Goal: Task Accomplishment & Management: Use online tool/utility

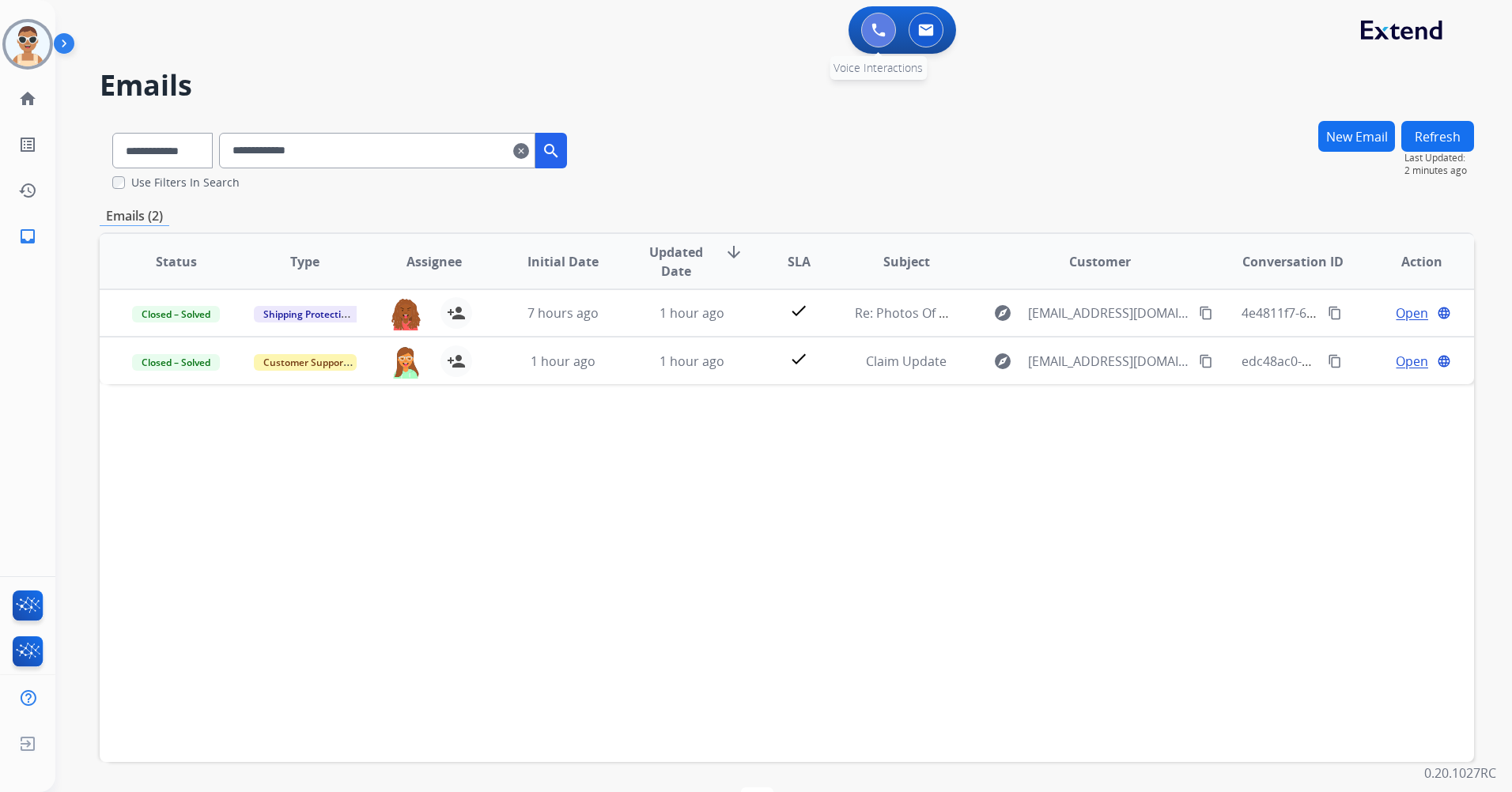
click at [881, 22] on button at bounding box center [878, 30] width 35 height 35
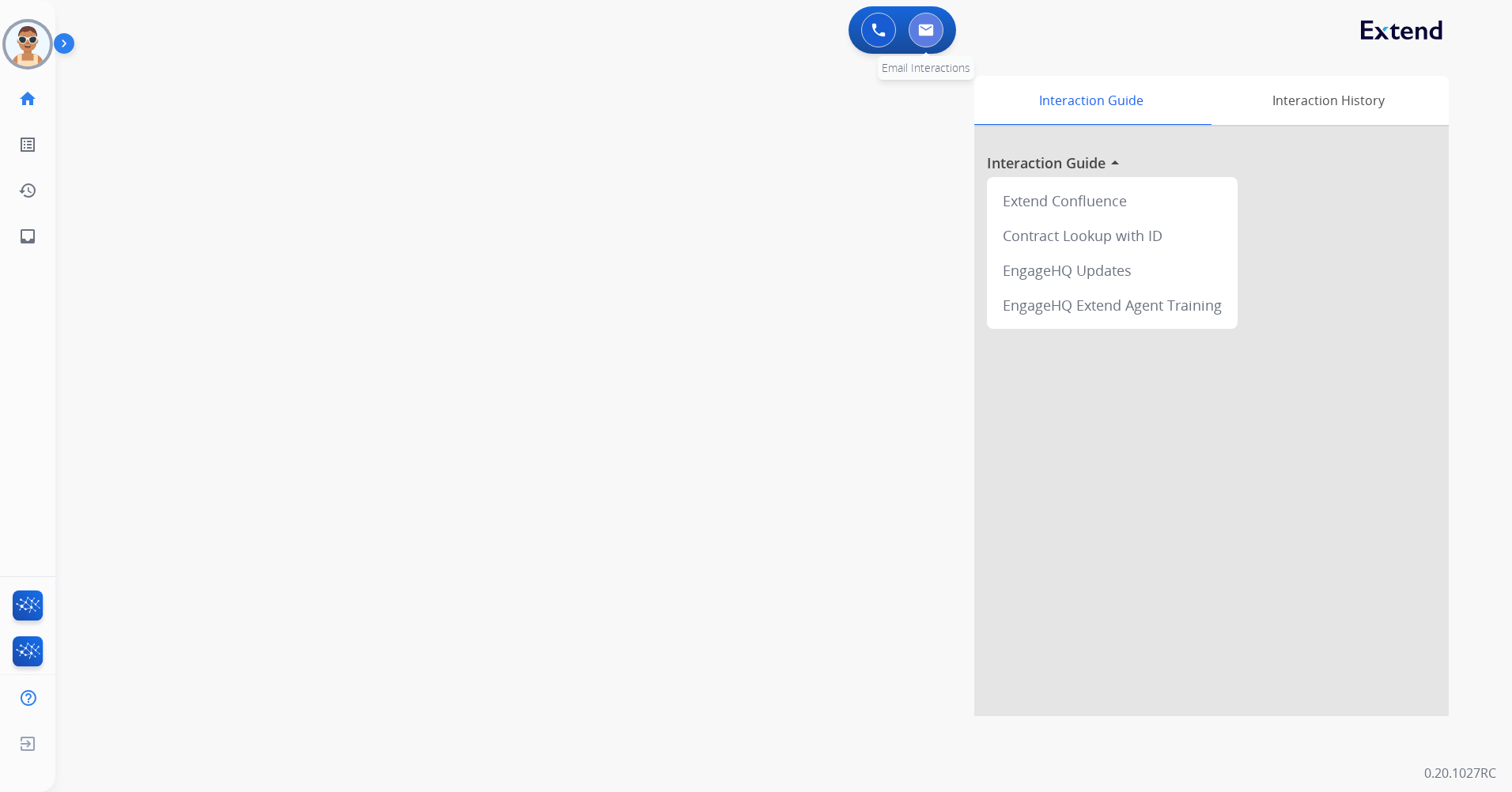
click at [919, 32] on img at bounding box center [926, 30] width 16 height 13
select select "**********"
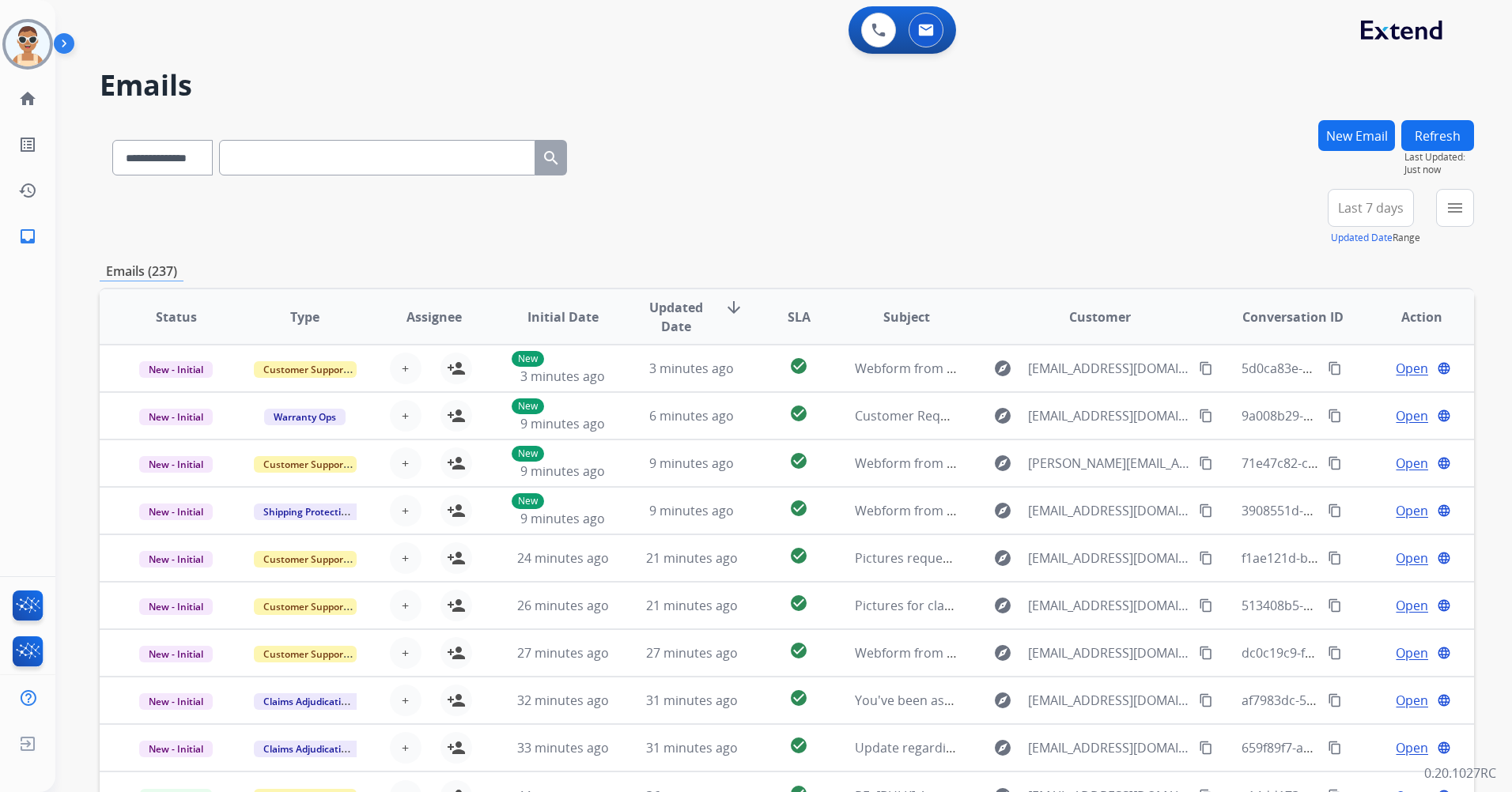
click at [1366, 209] on span "Last 7 days" at bounding box center [1370, 208] width 66 height 6
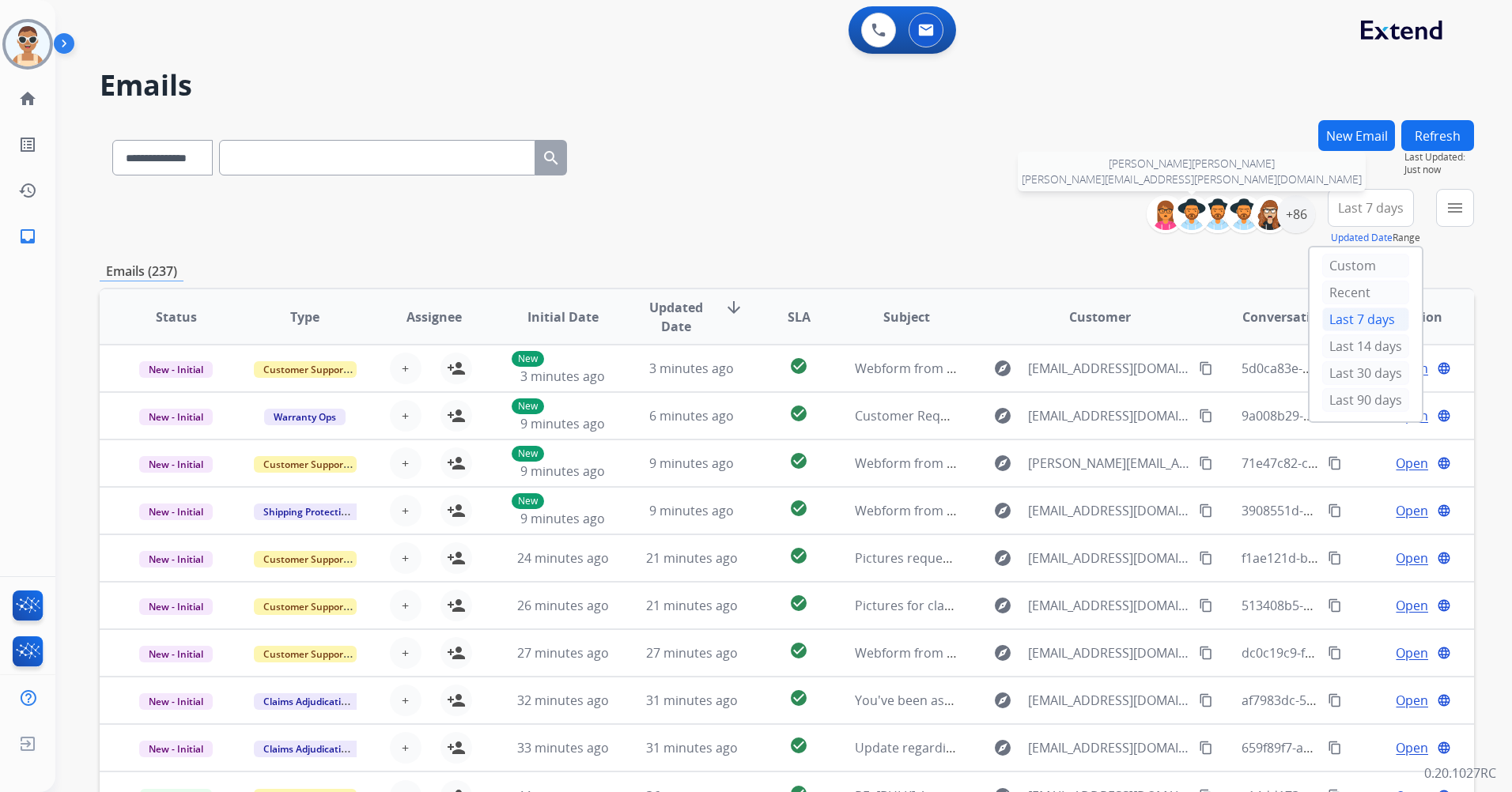
click at [1178, 205] on img at bounding box center [1191, 214] width 32 height 32
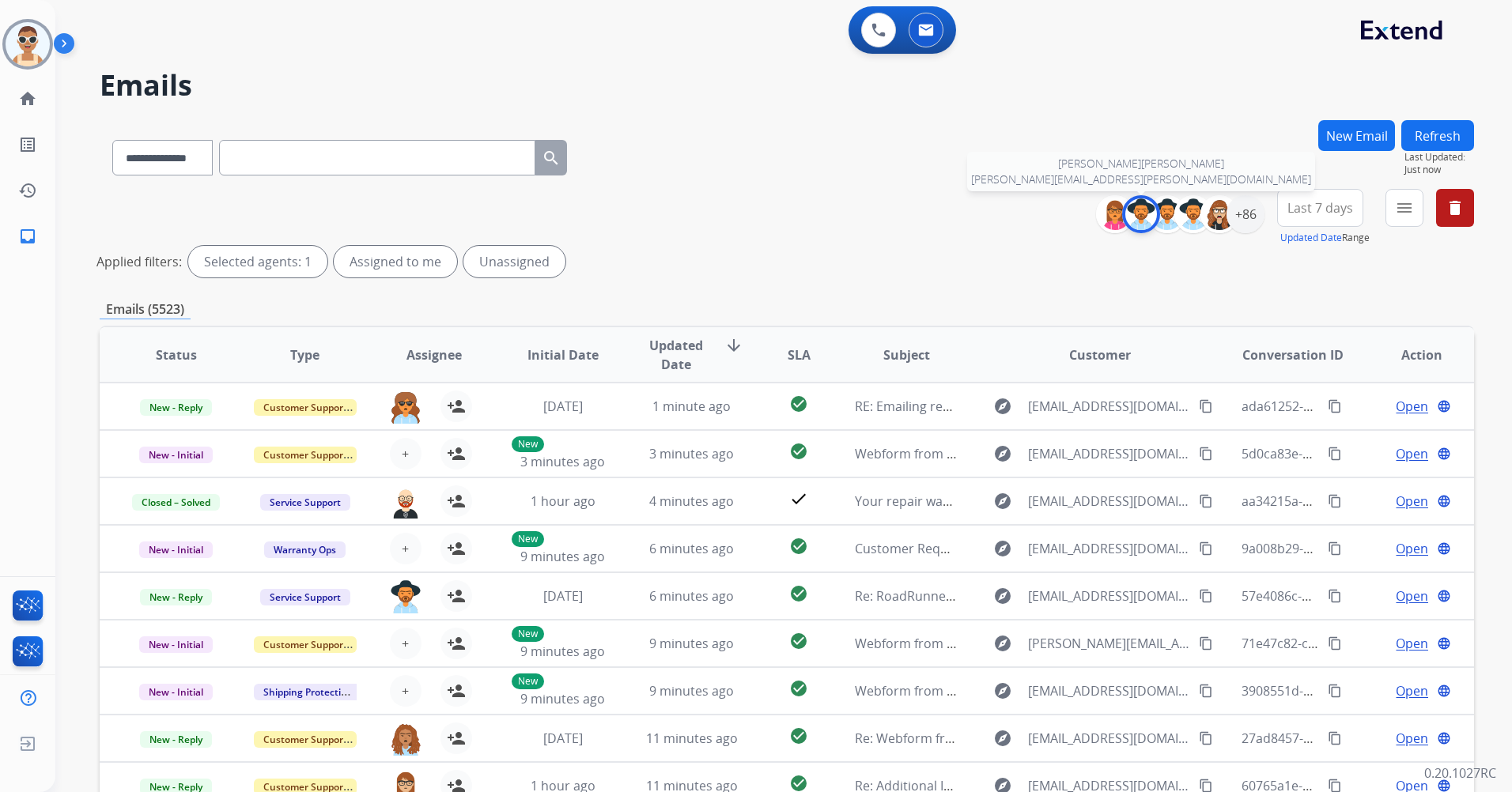
click at [1139, 223] on img at bounding box center [1140, 214] width 32 height 32
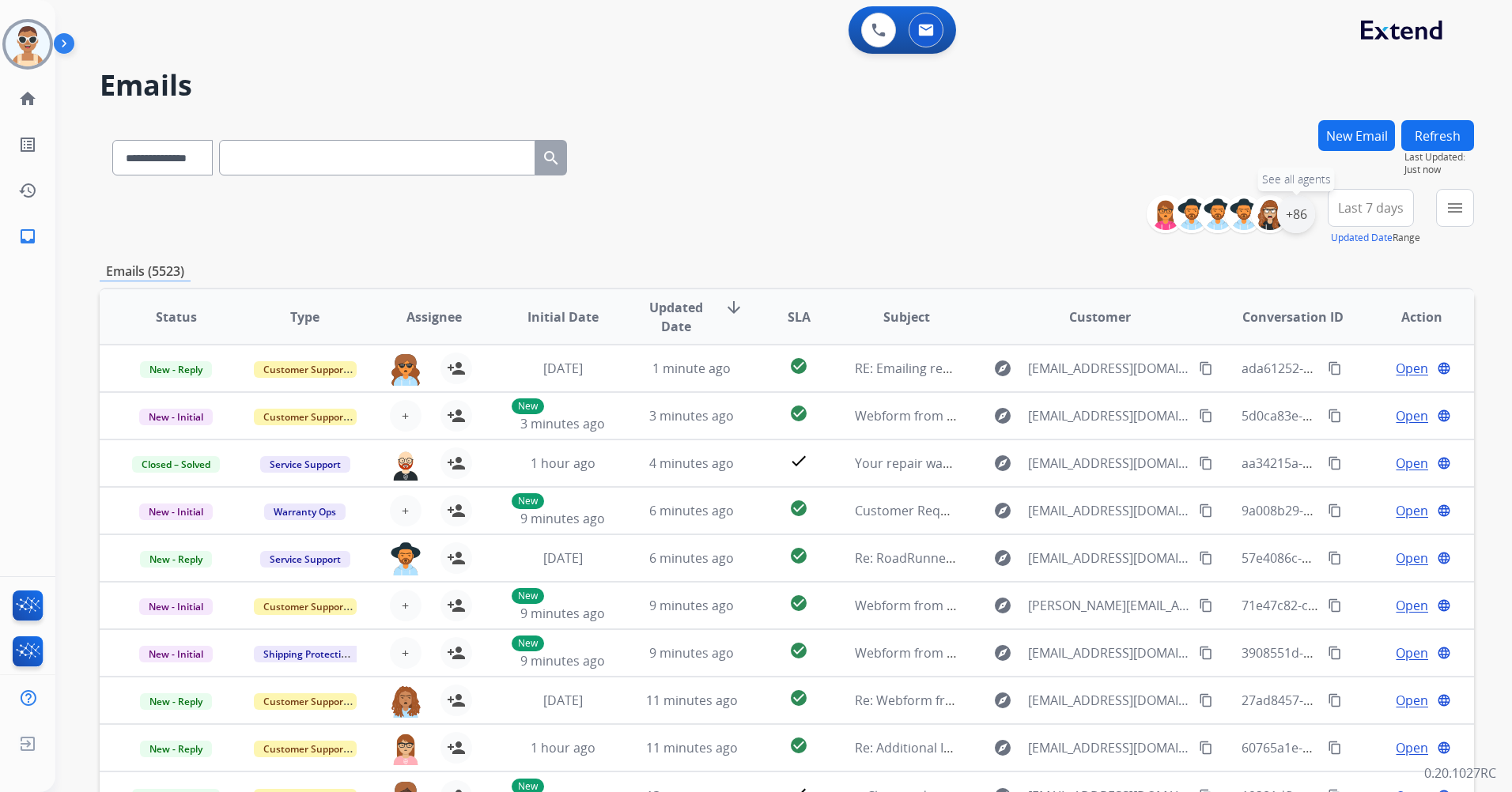
click at [1294, 214] on div "+86" at bounding box center [1296, 214] width 38 height 38
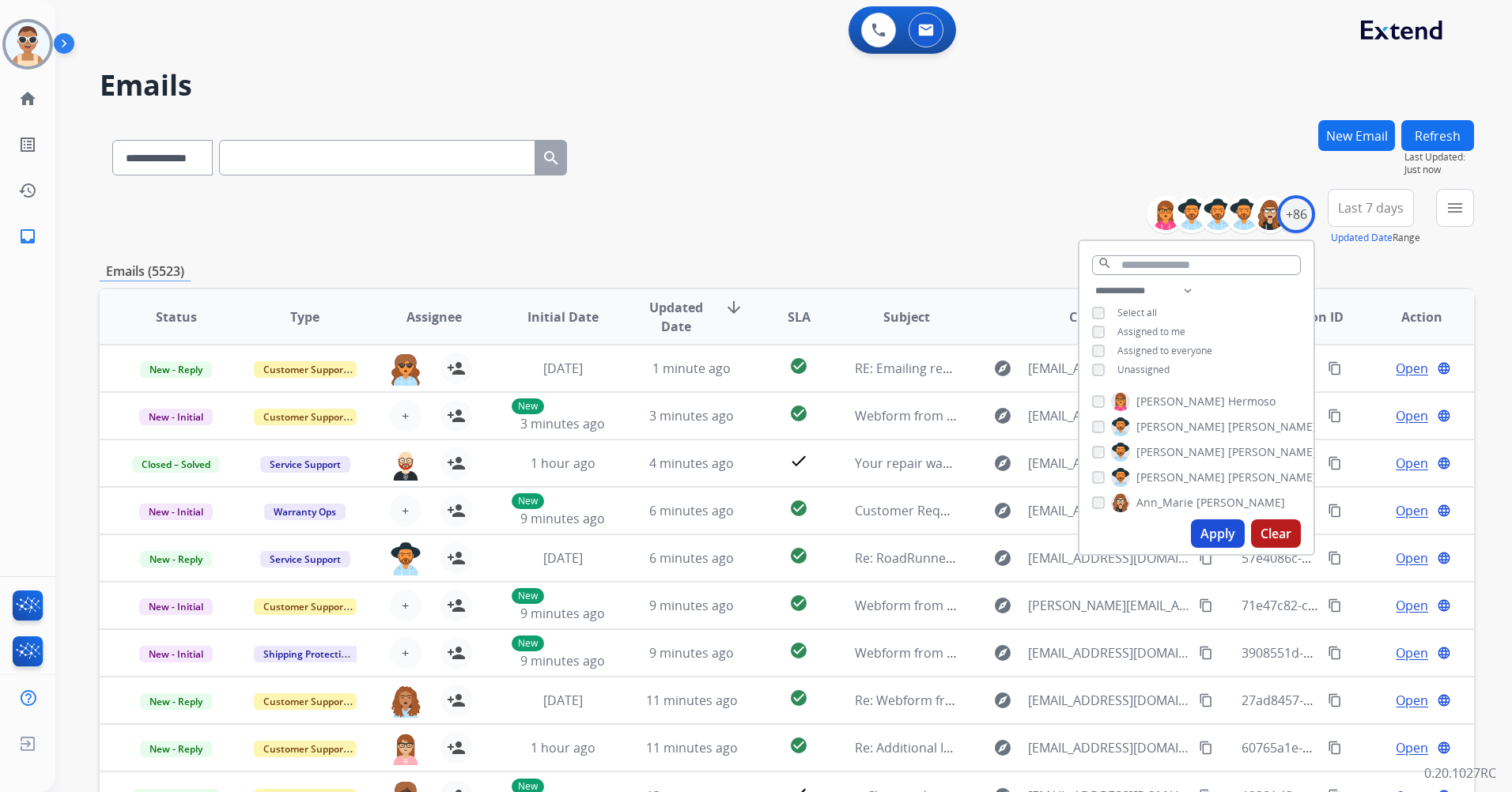
click at [1135, 326] on span "Assigned to me" at bounding box center [1151, 331] width 68 height 14
click at [1215, 533] on button "Apply" at bounding box center [1217, 533] width 54 height 28
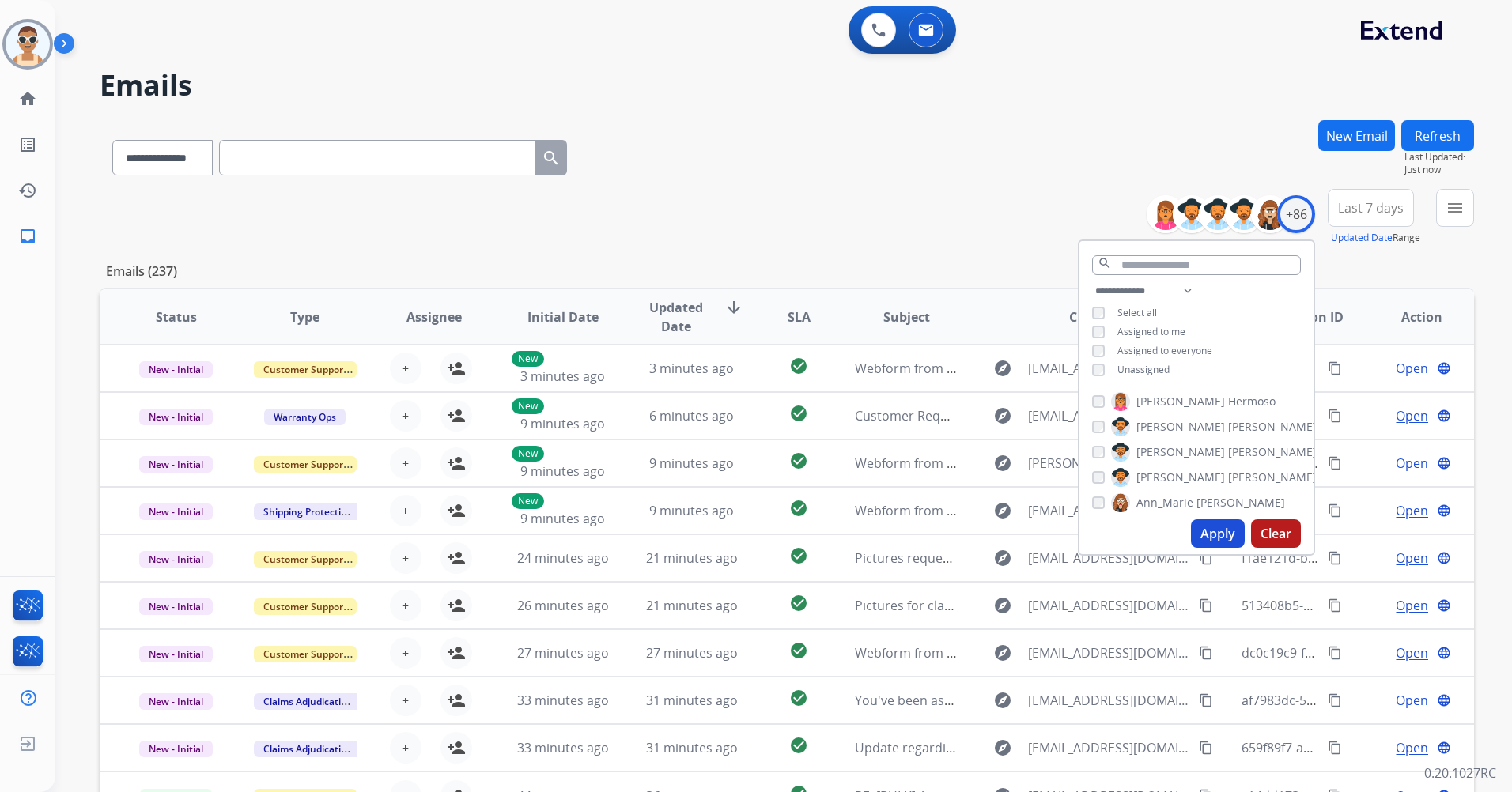
click at [1393, 205] on span "Last 7 days" at bounding box center [1370, 208] width 66 height 6
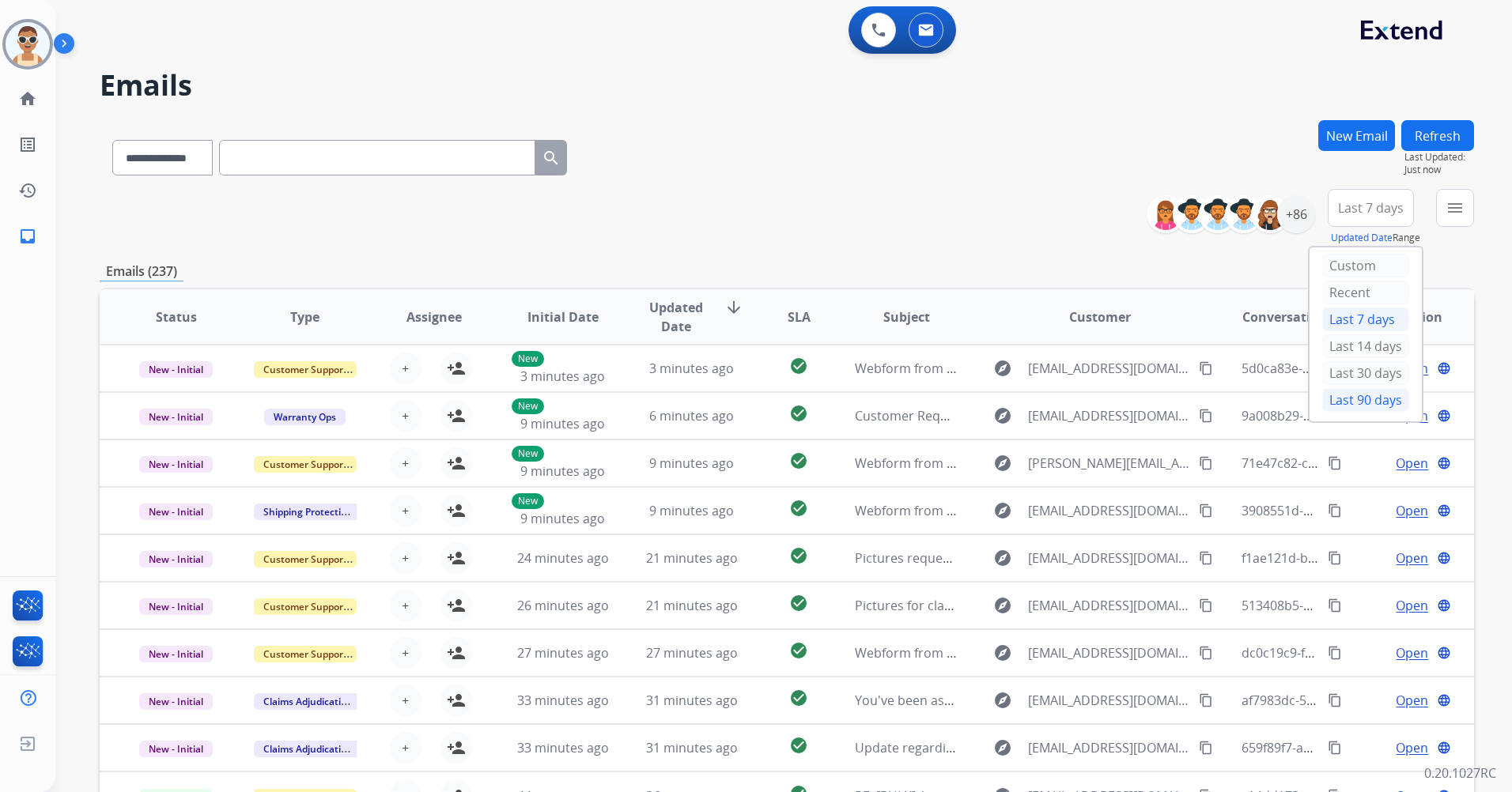
click at [1336, 402] on div "Last 90 days" at bounding box center [1366, 400] width 87 height 24
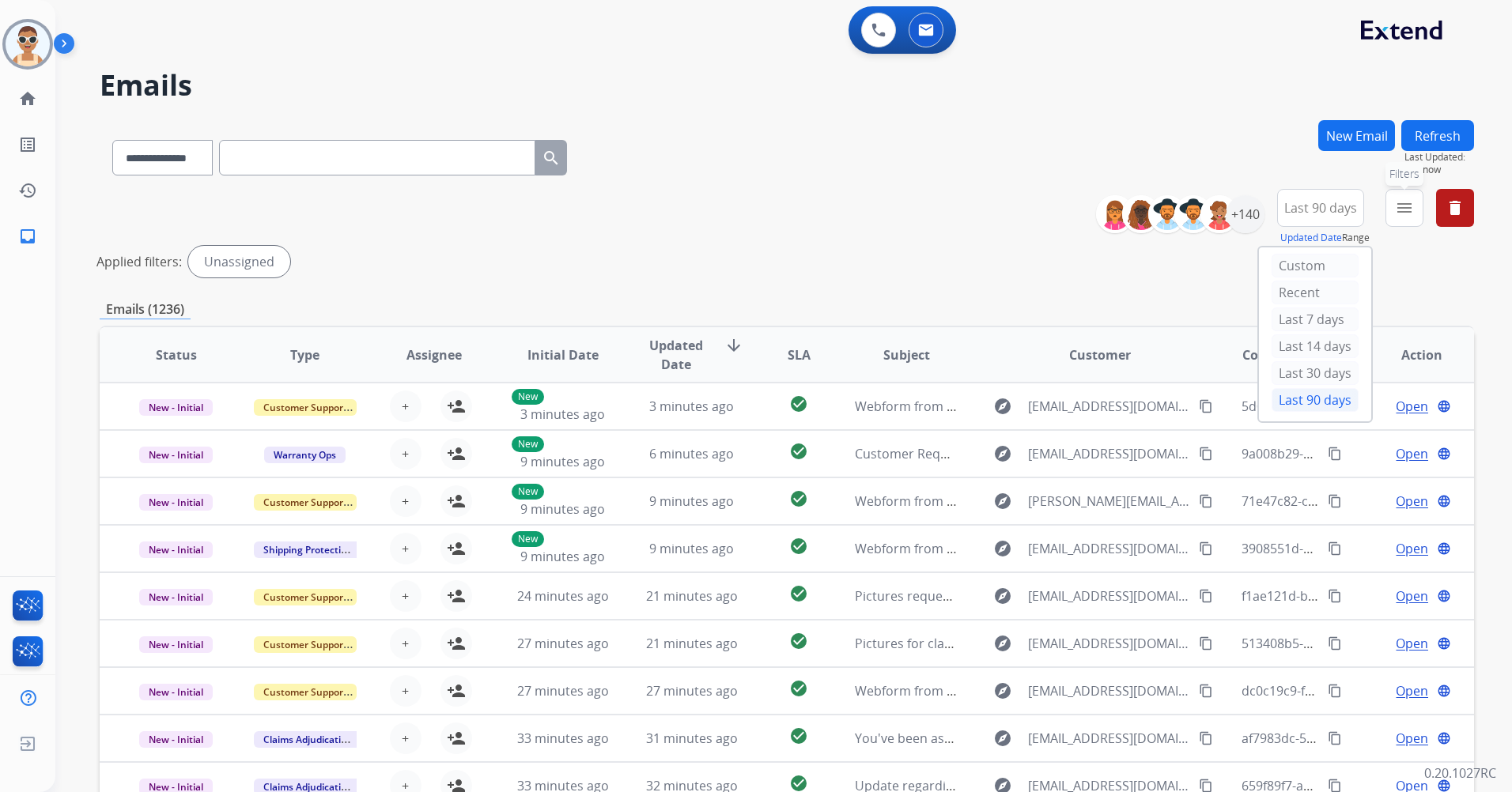
click at [1392, 202] on button "menu Filters" at bounding box center [1404, 208] width 38 height 38
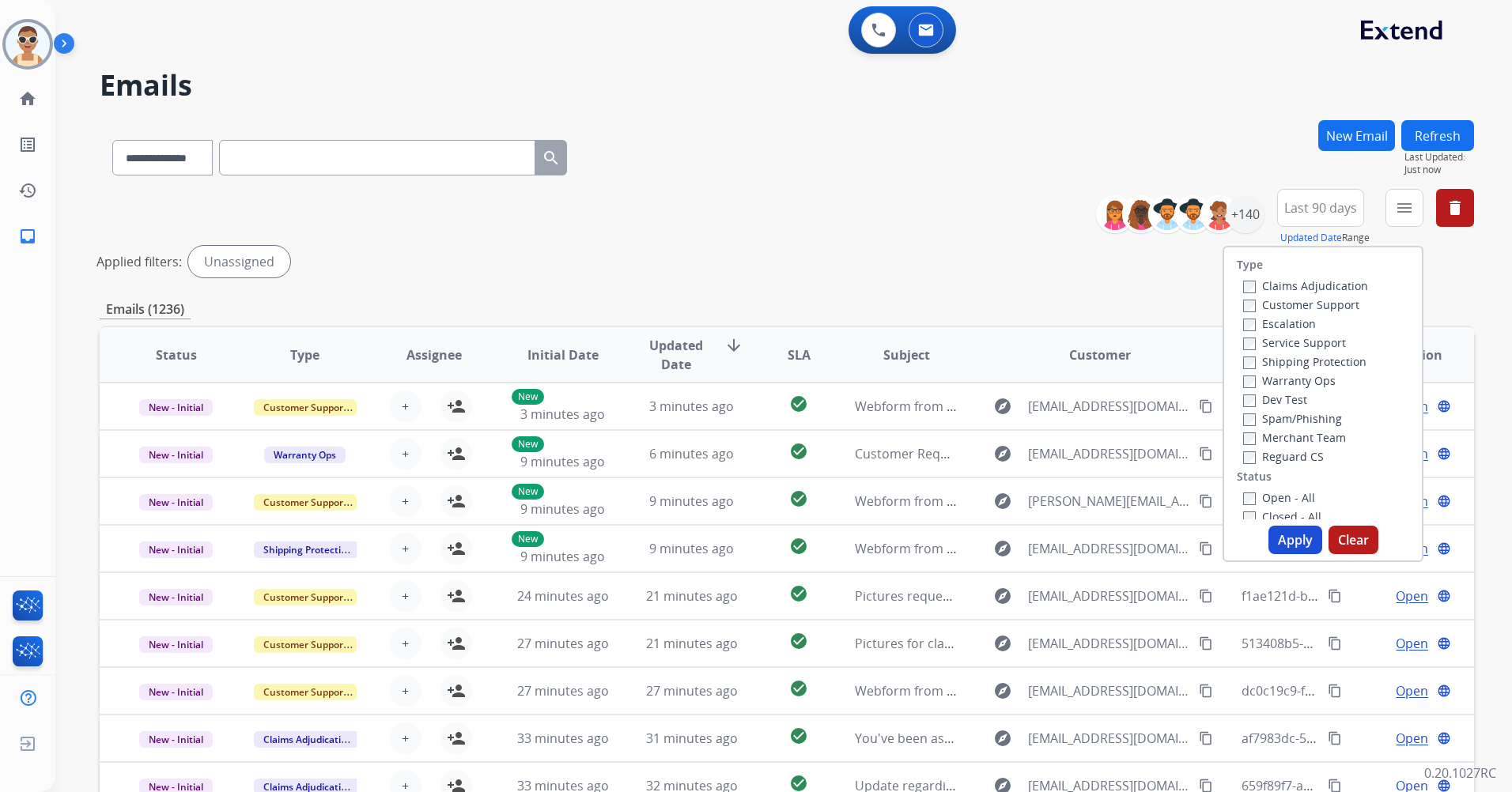
click at [1341, 312] on div "Customer Support" at bounding box center [1305, 304] width 125 height 19
click at [1334, 303] on label "Customer Support" at bounding box center [1301, 305] width 116 height 15
click at [1322, 372] on div "Warranty Ops" at bounding box center [1305, 380] width 125 height 19
click at [1316, 364] on label "Shipping Protection" at bounding box center [1304, 361] width 123 height 15
click at [1302, 455] on label "Reguard CS" at bounding box center [1283, 456] width 80 height 15
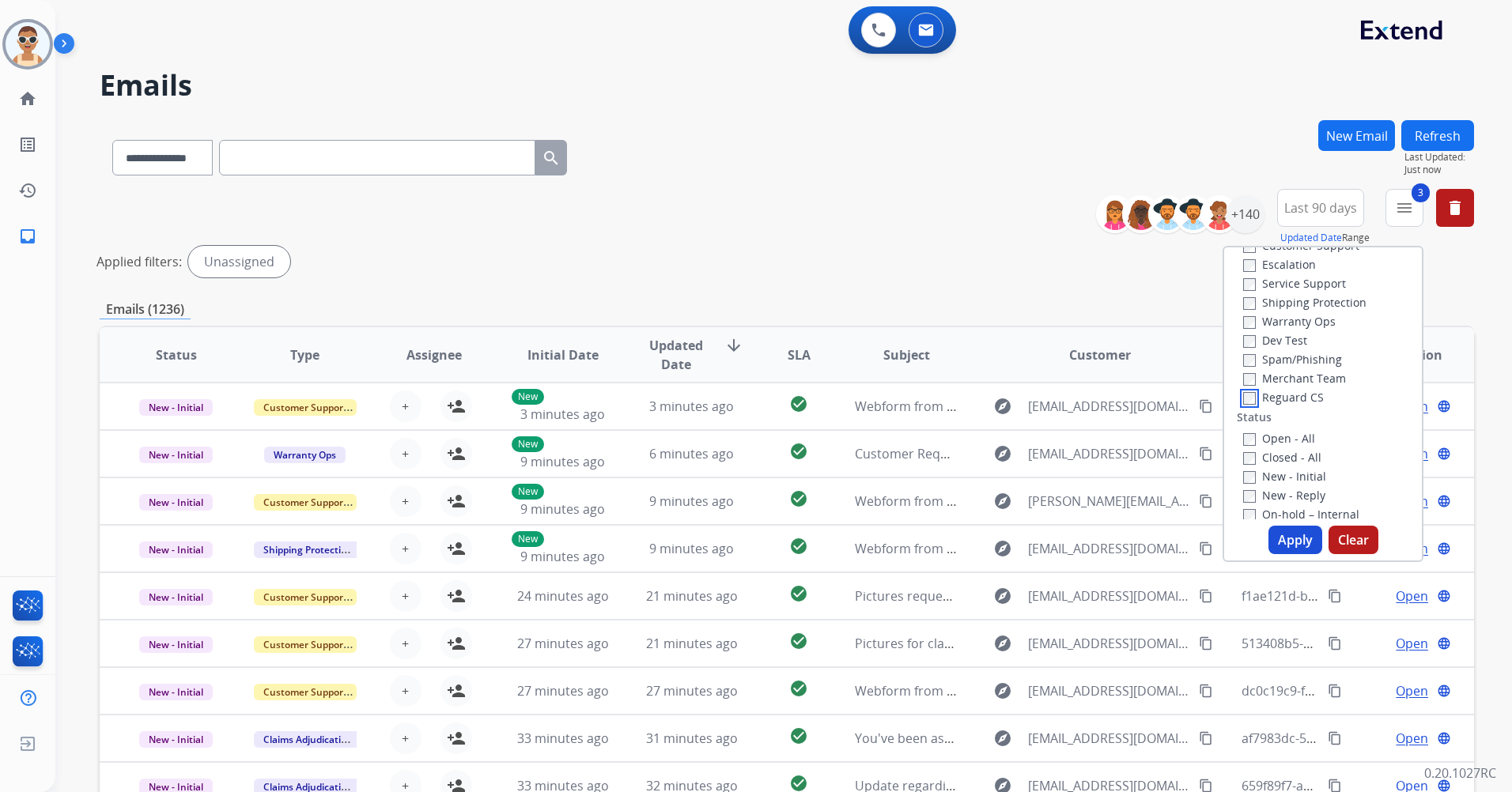
scroll to position [158, 0]
click at [1272, 338] on label "Open - All" at bounding box center [1279, 340] width 72 height 15
click at [1290, 549] on button "Apply" at bounding box center [1295, 539] width 54 height 28
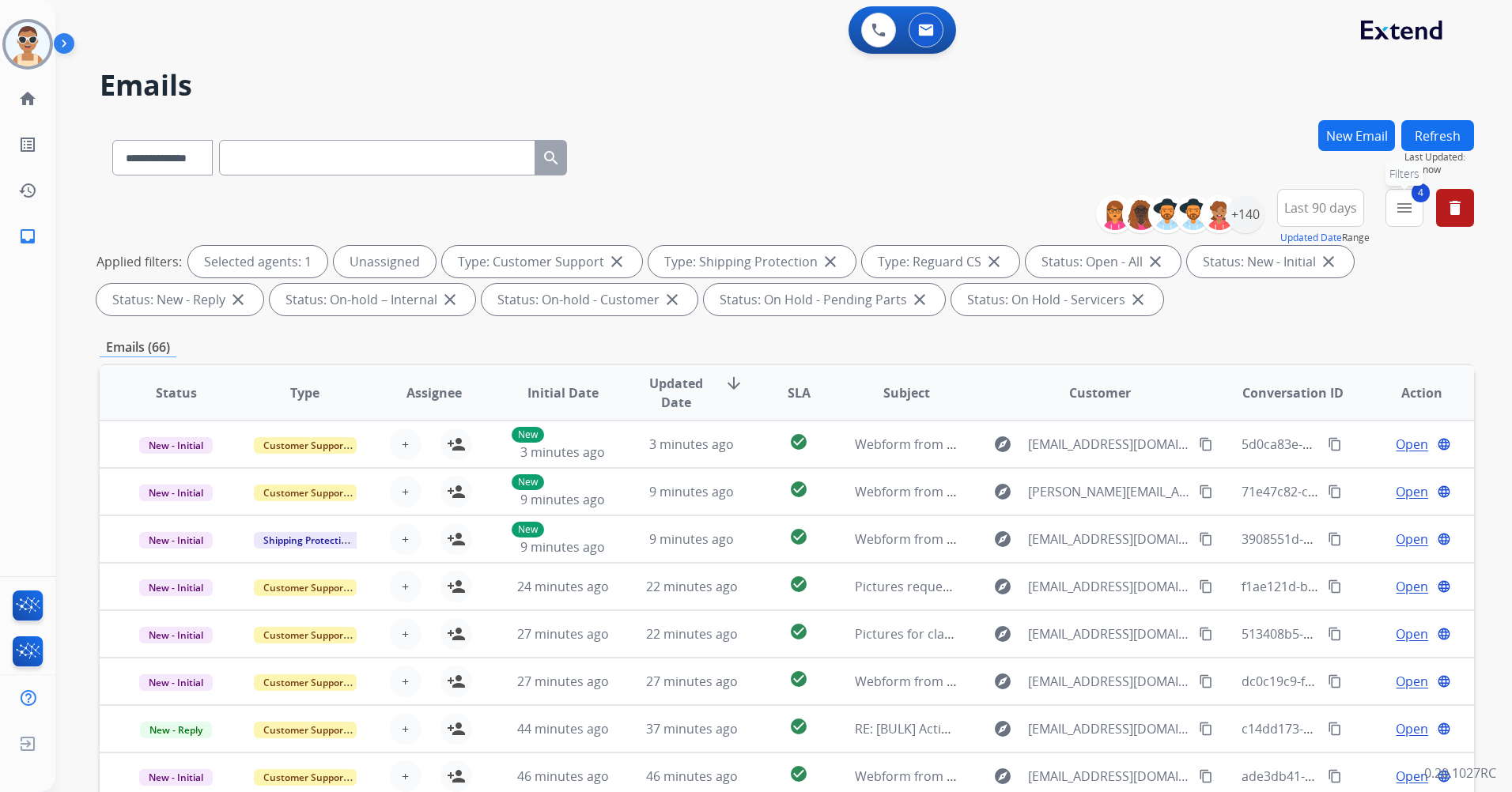
click at [1395, 226] on button "4 menu Filters" at bounding box center [1404, 208] width 38 height 38
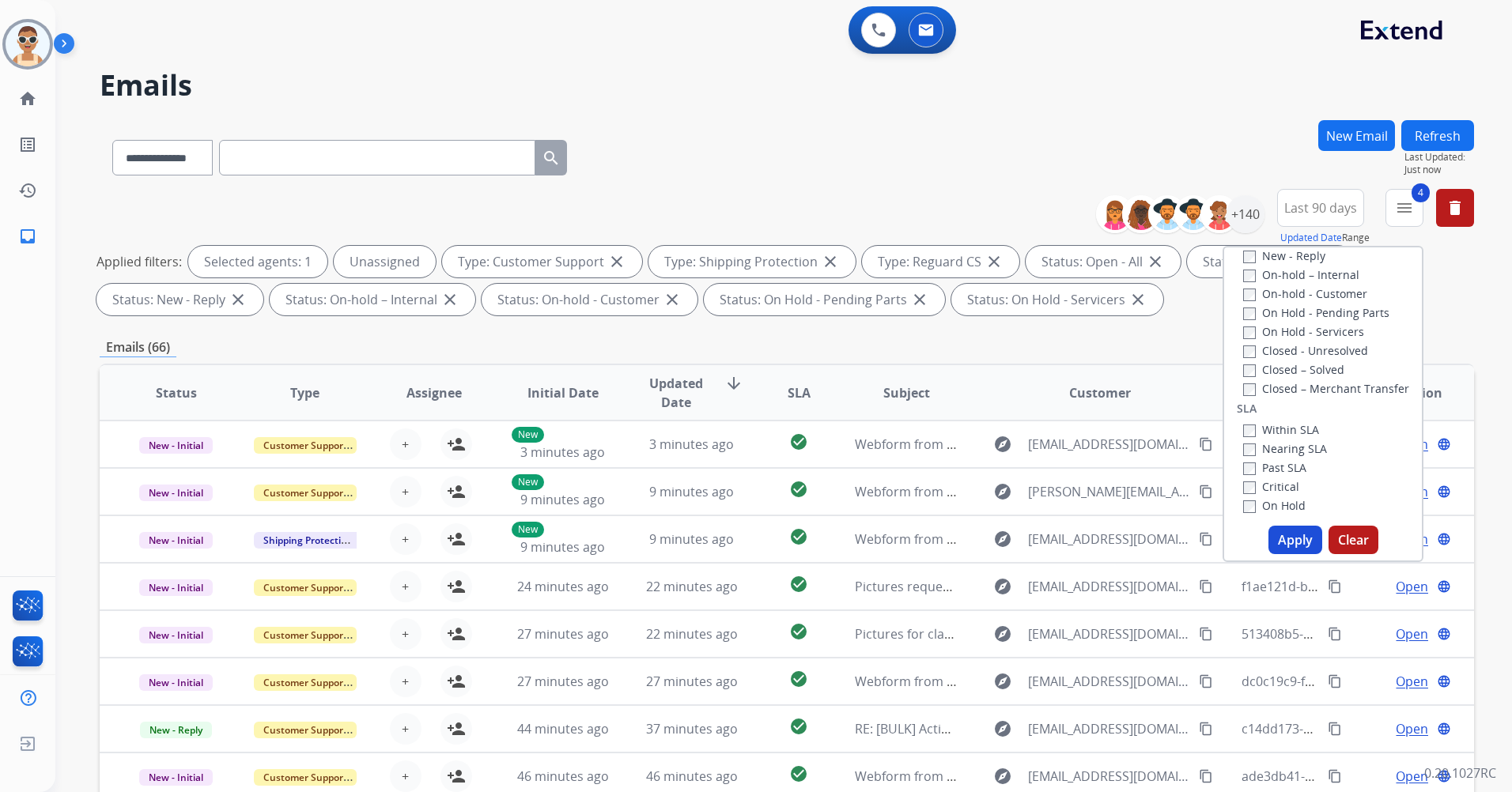
scroll to position [316, 0]
click at [1283, 449] on label "Past SLA" at bounding box center [1274, 450] width 63 height 15
click at [1270, 467] on label "Critical" at bounding box center [1271, 469] width 56 height 15
click at [1294, 547] on button "Apply" at bounding box center [1295, 539] width 54 height 28
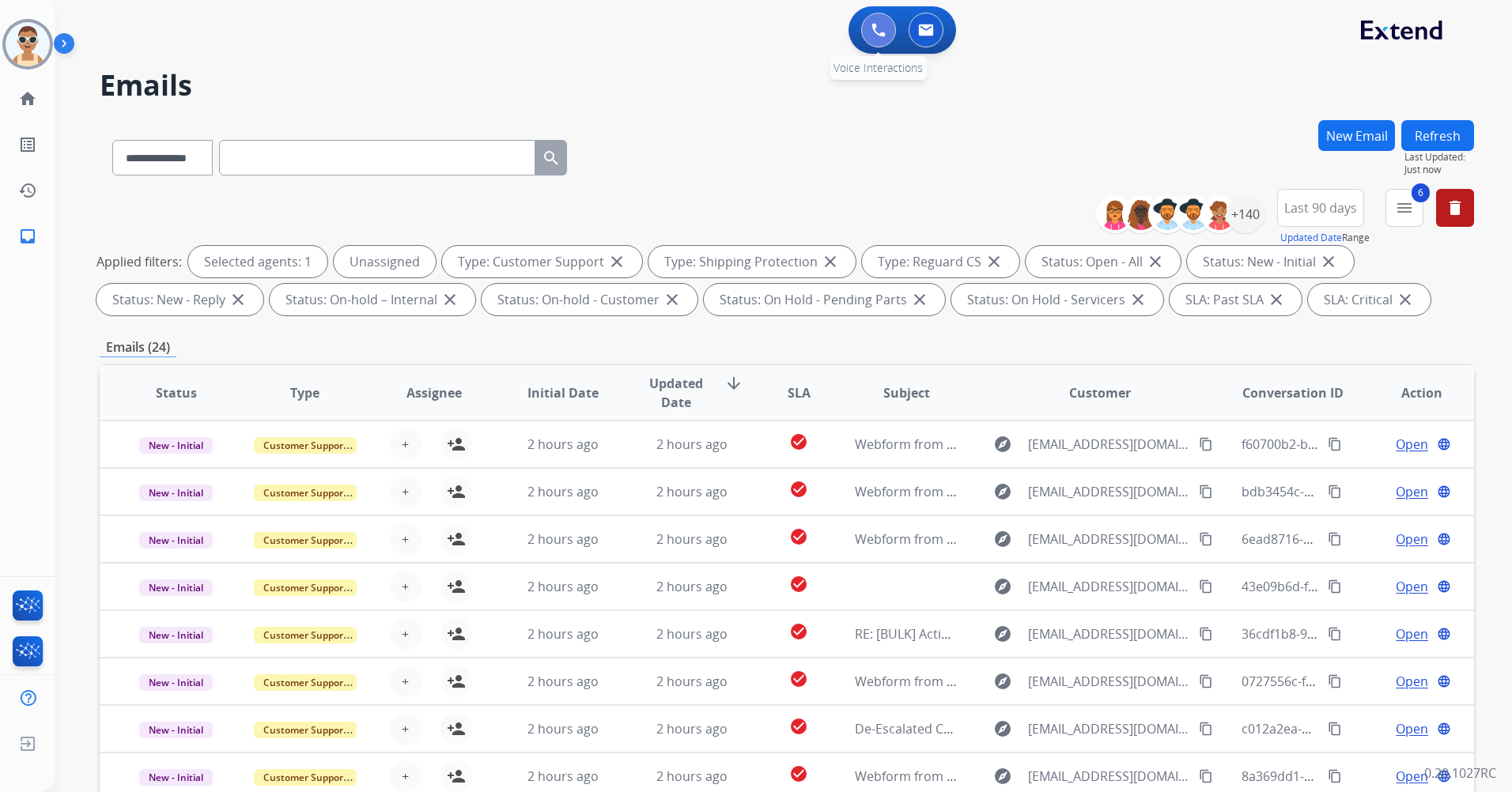
click at [871, 26] on img at bounding box center [878, 30] width 15 height 15
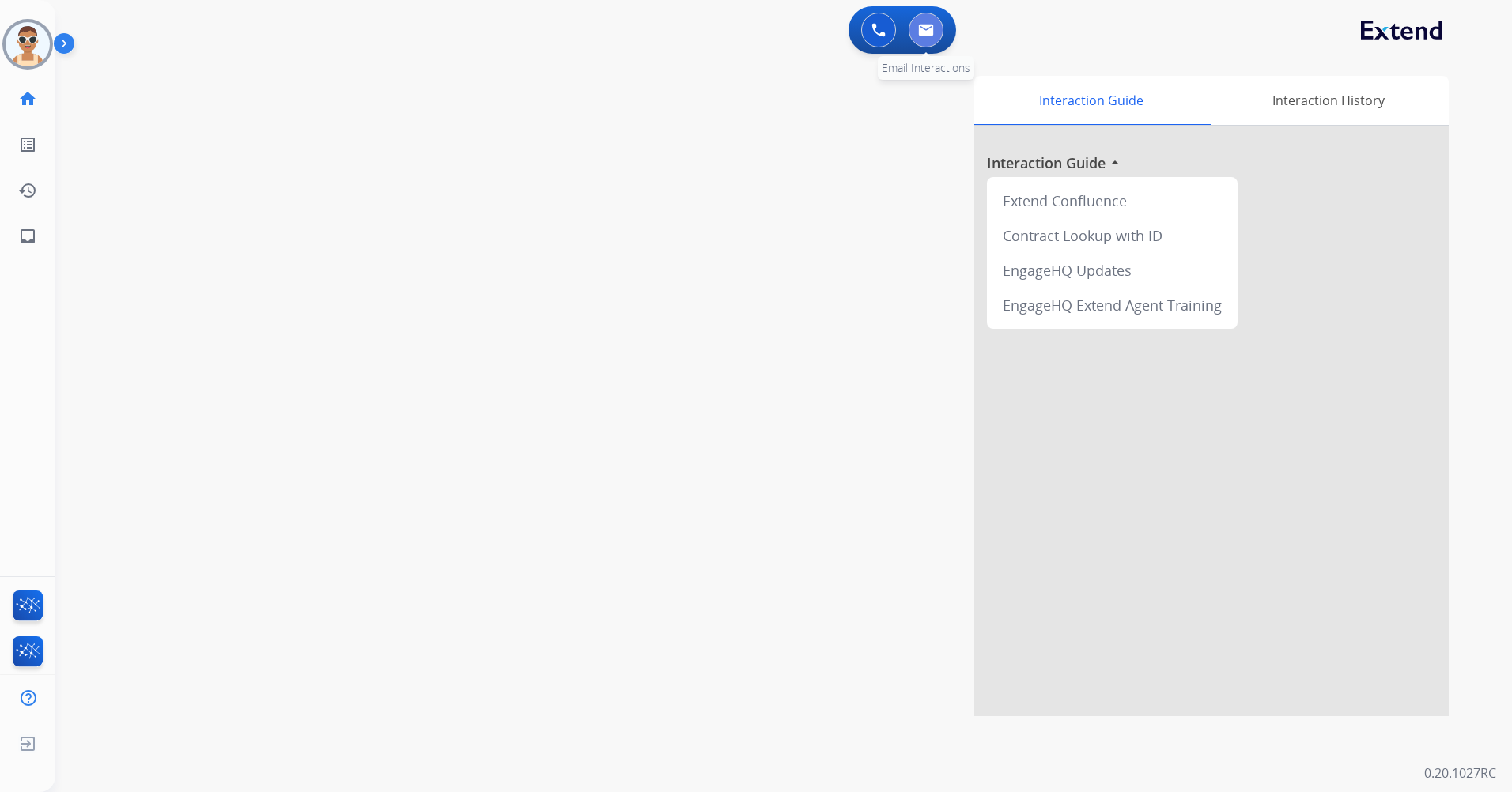
click at [914, 35] on button at bounding box center [926, 30] width 35 height 35
select select "**********"
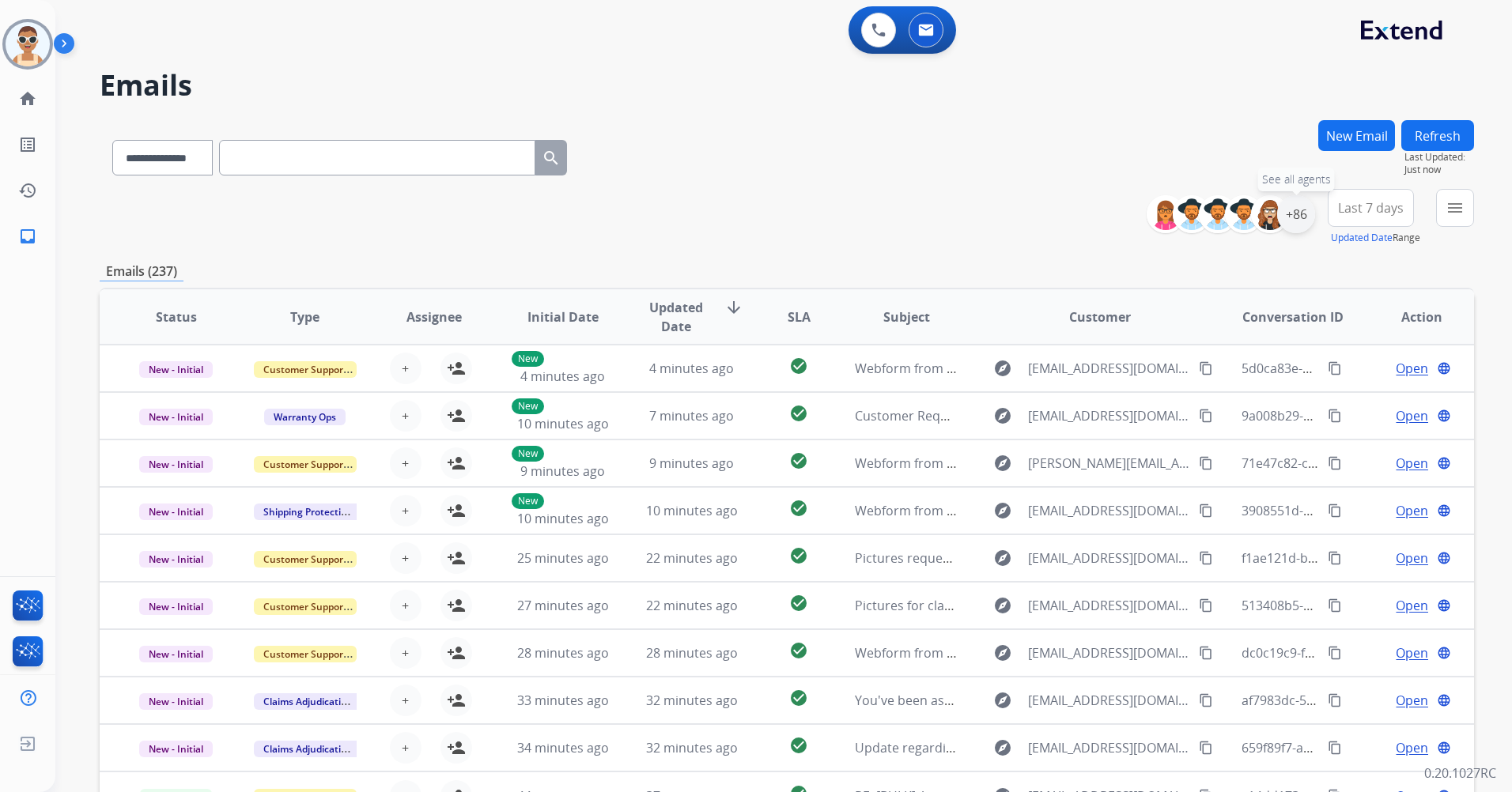
click at [1294, 212] on div "+86" at bounding box center [1296, 214] width 38 height 38
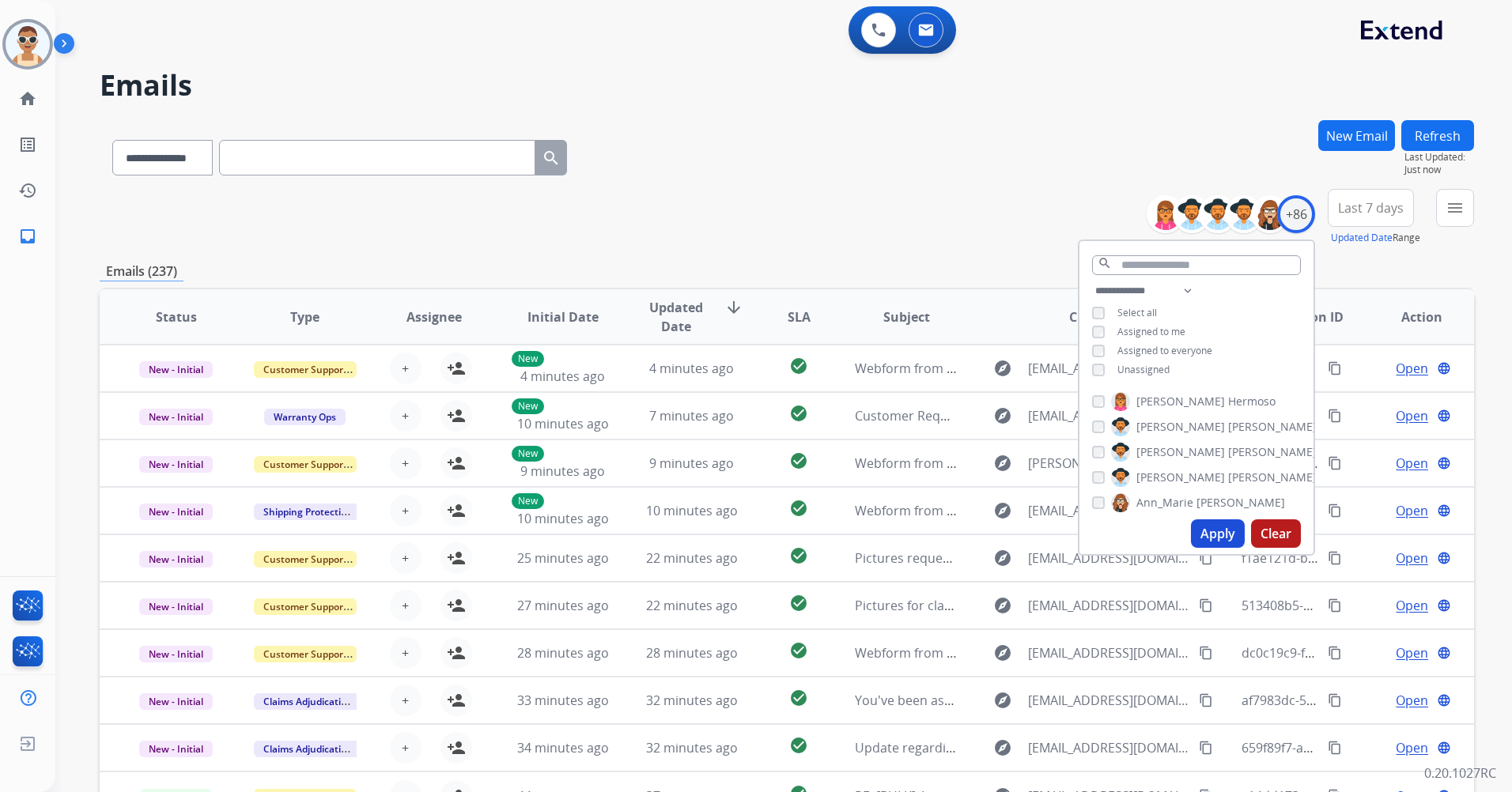
drag, startPoint x: 1156, startPoint y: 363, endPoint x: 1144, endPoint y: 343, distance: 23.3
click at [1156, 363] on span "Unassigned" at bounding box center [1143, 370] width 52 height 14
click at [1138, 327] on span "Assigned to me" at bounding box center [1151, 331] width 68 height 14
drag, startPoint x: 1182, startPoint y: 285, endPoint x: 1182, endPoint y: 299, distance: 14.0
click at [1182, 285] on select "**********" at bounding box center [1147, 290] width 109 height 19
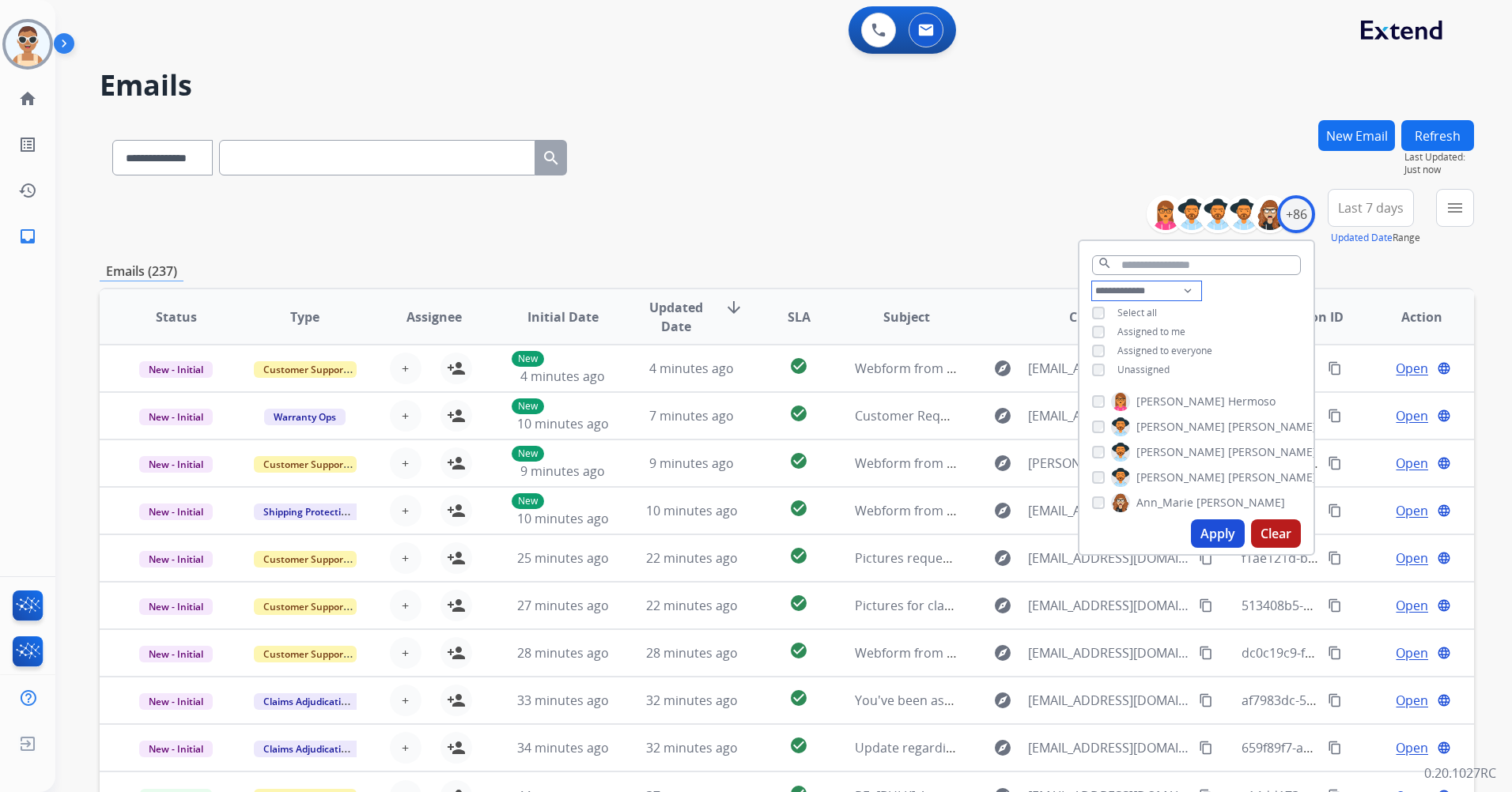
select select "**********"
click at [1092, 281] on select "**********" at bounding box center [1147, 290] width 109 height 19
click at [1168, 328] on span "Assigned to everyone" at bounding box center [1164, 331] width 95 height 14
click at [1211, 534] on button "Apply" at bounding box center [1217, 533] width 54 height 28
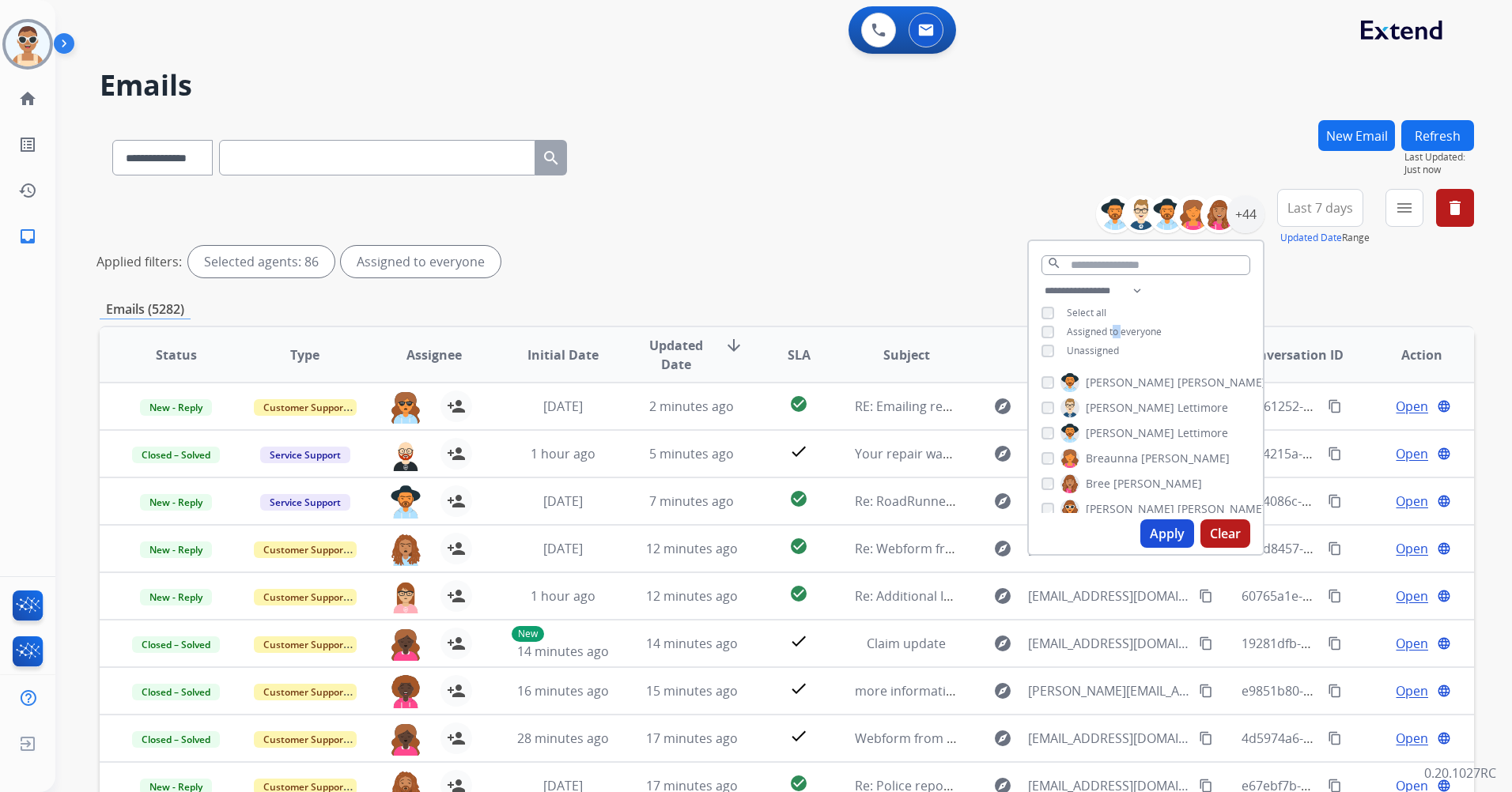
click at [1338, 196] on button "Last 7 days" at bounding box center [1320, 208] width 86 height 38
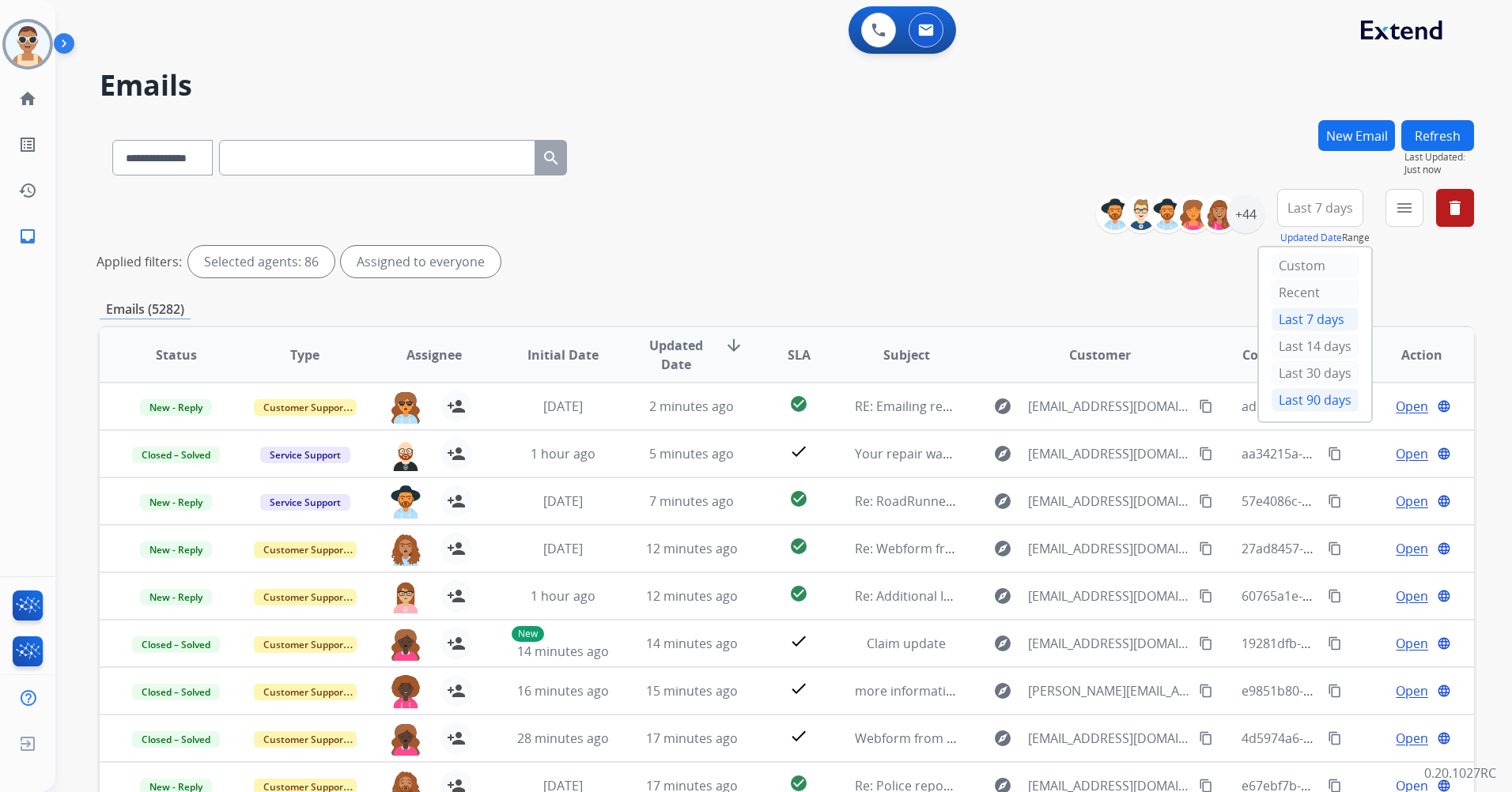
click at [1296, 405] on div "Last 90 days" at bounding box center [1315, 400] width 87 height 24
click at [1414, 211] on button "menu Filters" at bounding box center [1404, 208] width 38 height 38
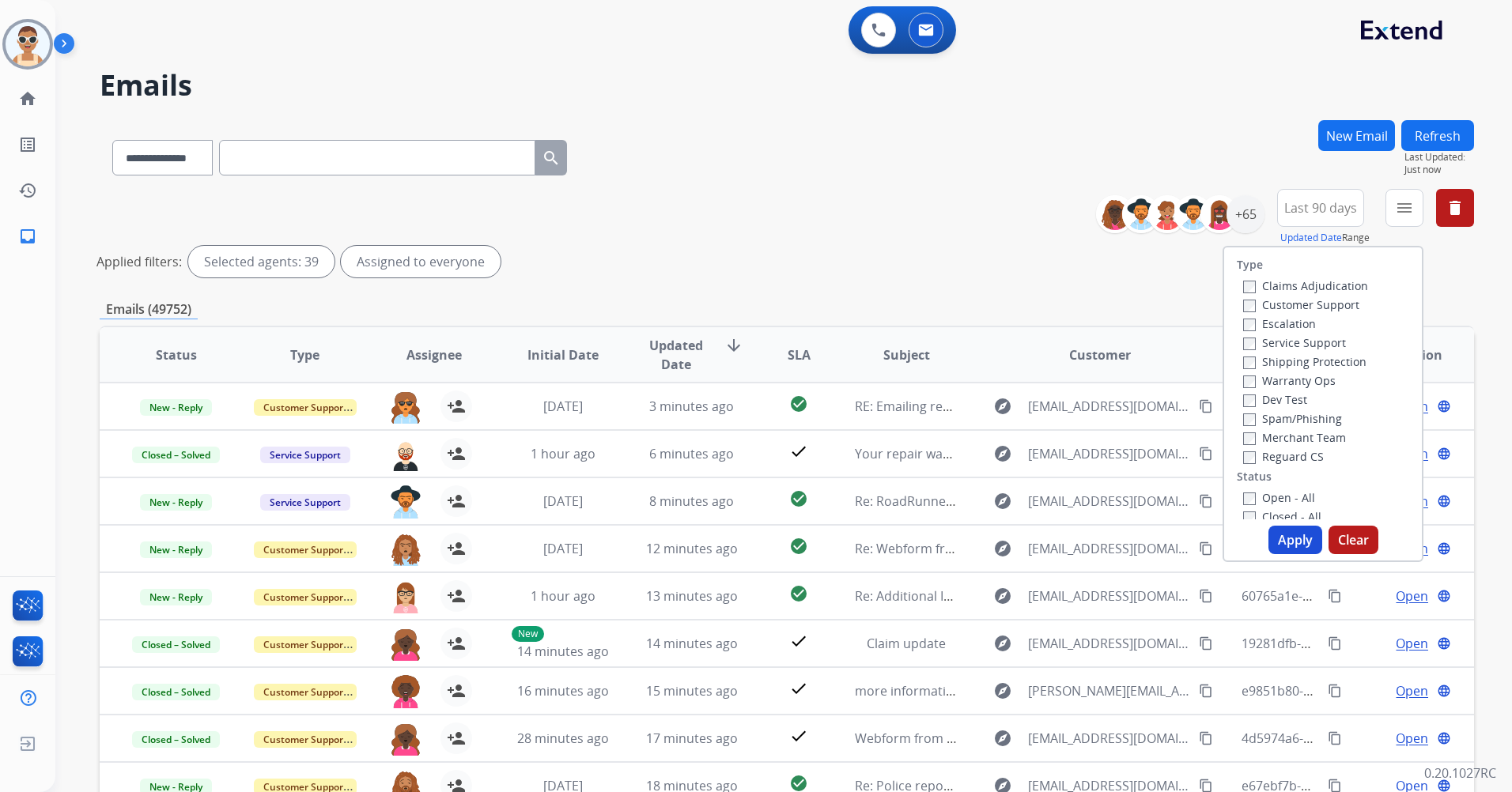
click at [1327, 304] on label "Customer Support" at bounding box center [1301, 305] width 116 height 15
click at [1322, 360] on label "Shipping Protection" at bounding box center [1304, 361] width 123 height 15
click at [1282, 420] on label "Open - All" at bounding box center [1279, 419] width 72 height 15
click at [1280, 548] on button "Apply" at bounding box center [1295, 539] width 54 height 28
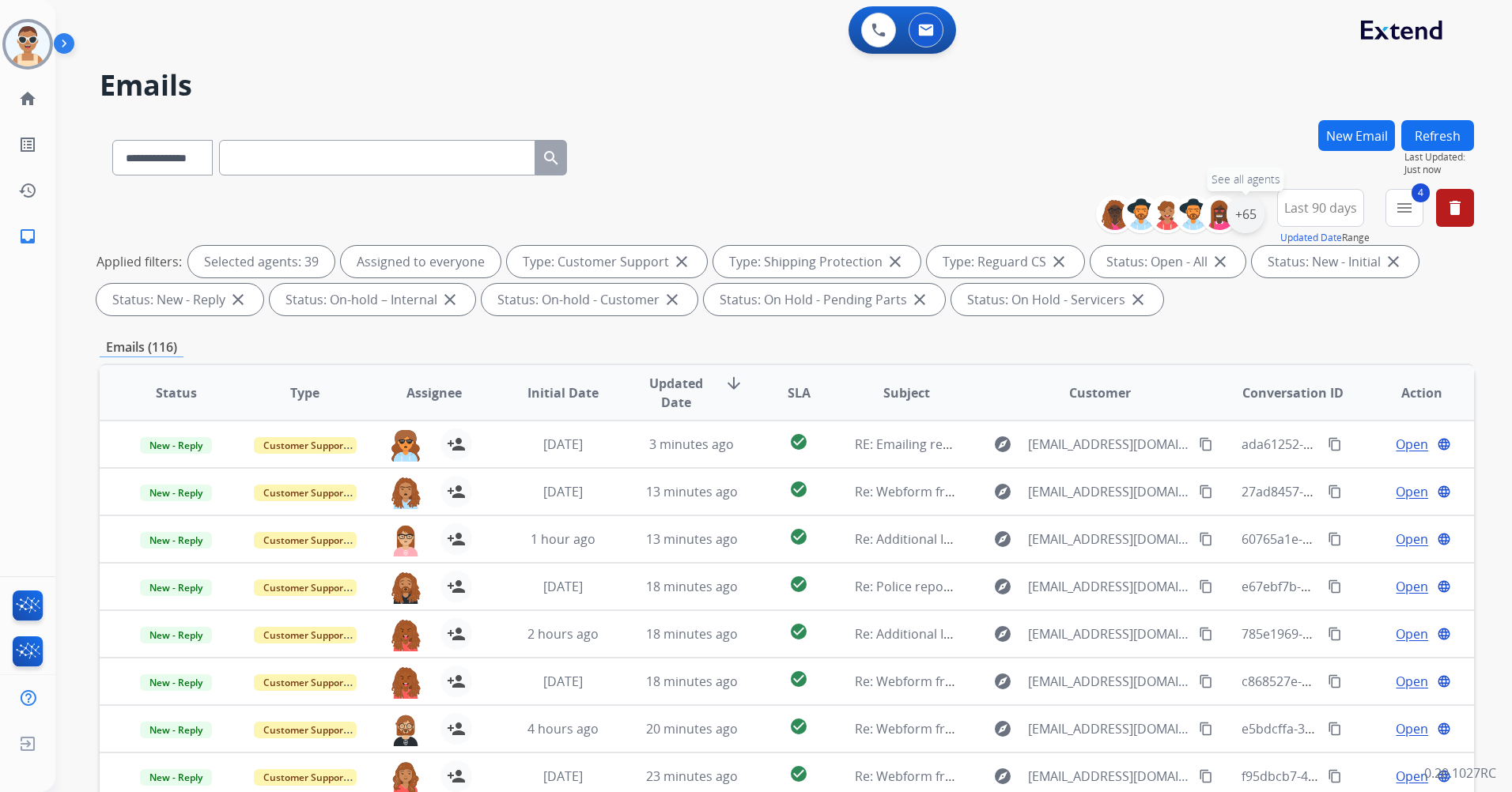
click at [1232, 220] on div "+65" at bounding box center [1245, 214] width 38 height 38
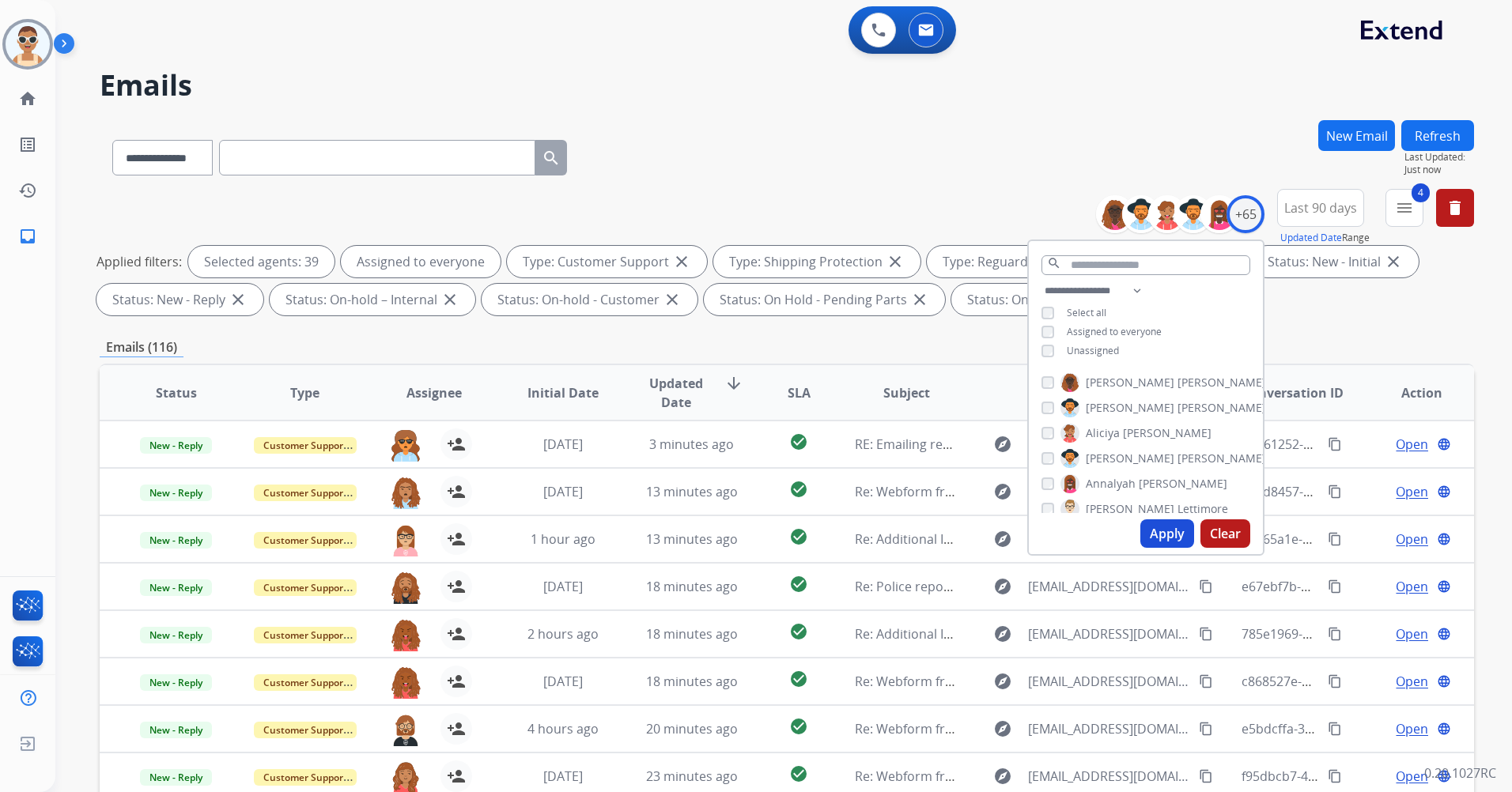
click at [1163, 527] on button "Apply" at bounding box center [1167, 533] width 54 height 28
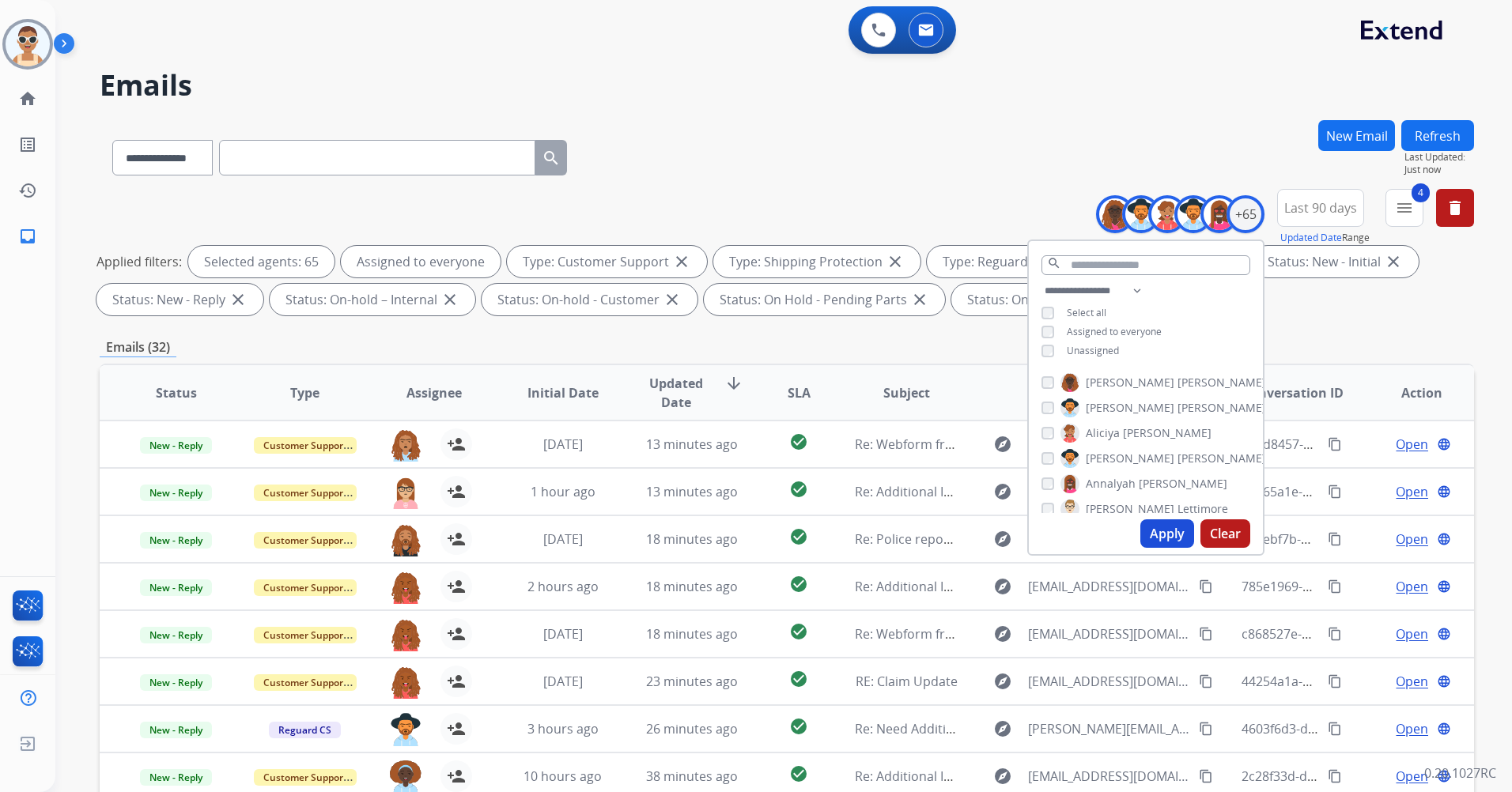
click at [1309, 306] on div "Applied filters: Selected agents: 65 Assigned to everyone Type: Customer Suppor…" at bounding box center [784, 280] width 1374 height 69
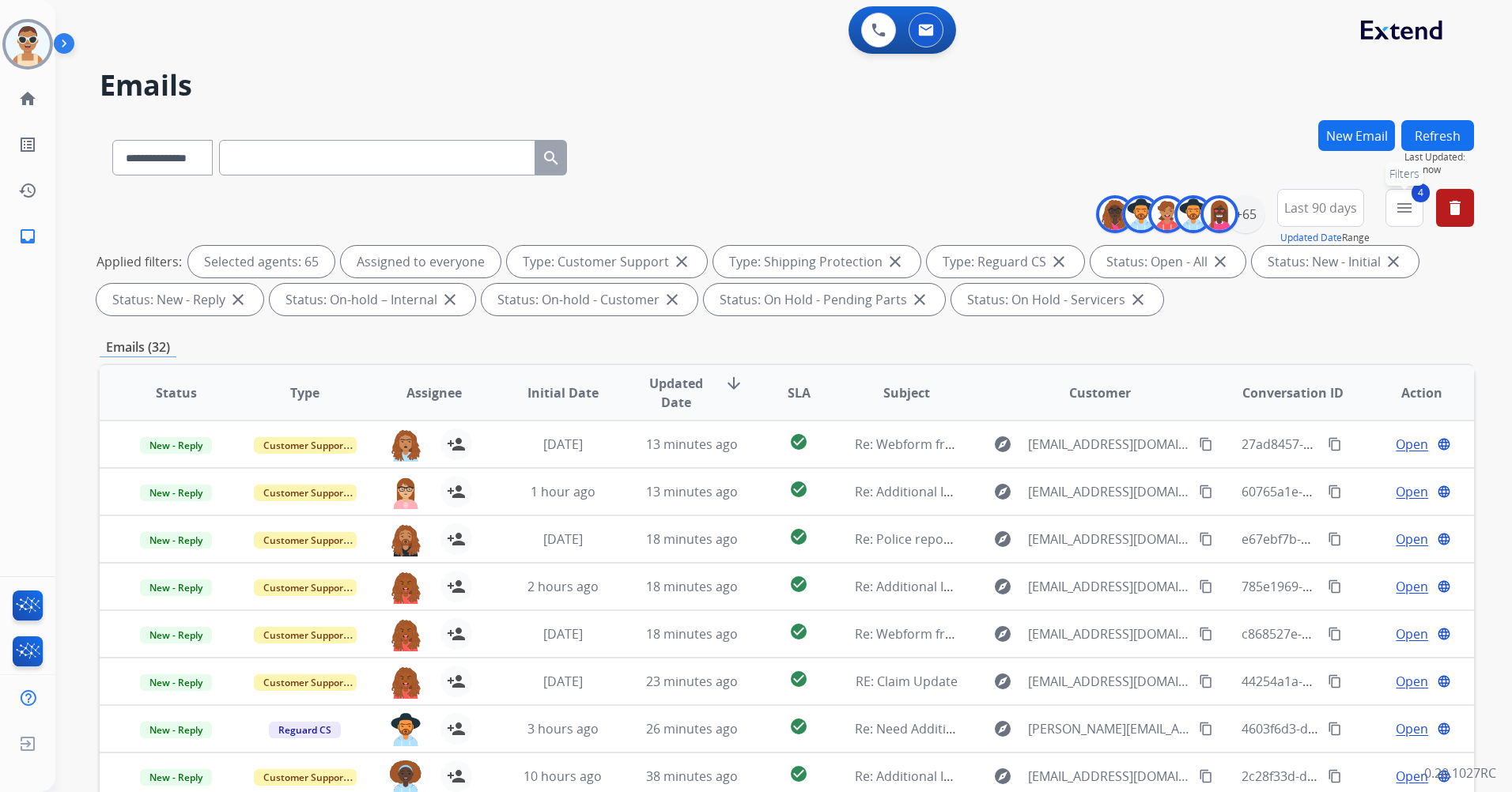
click at [1414, 210] on button "4 menu Filters" at bounding box center [1404, 208] width 38 height 38
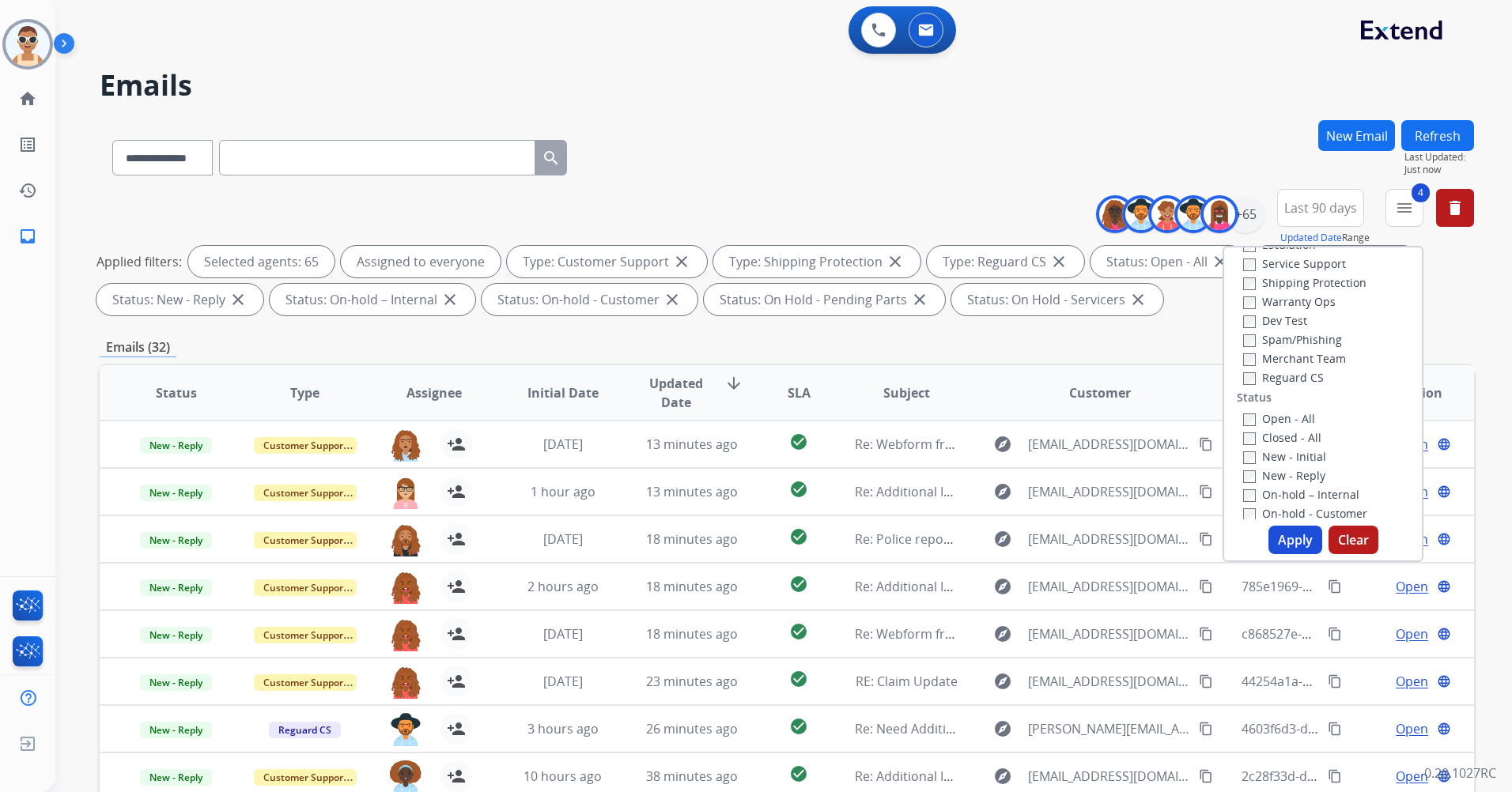
click at [1019, 348] on div "Emails (32)" at bounding box center [787, 347] width 1374 height 20
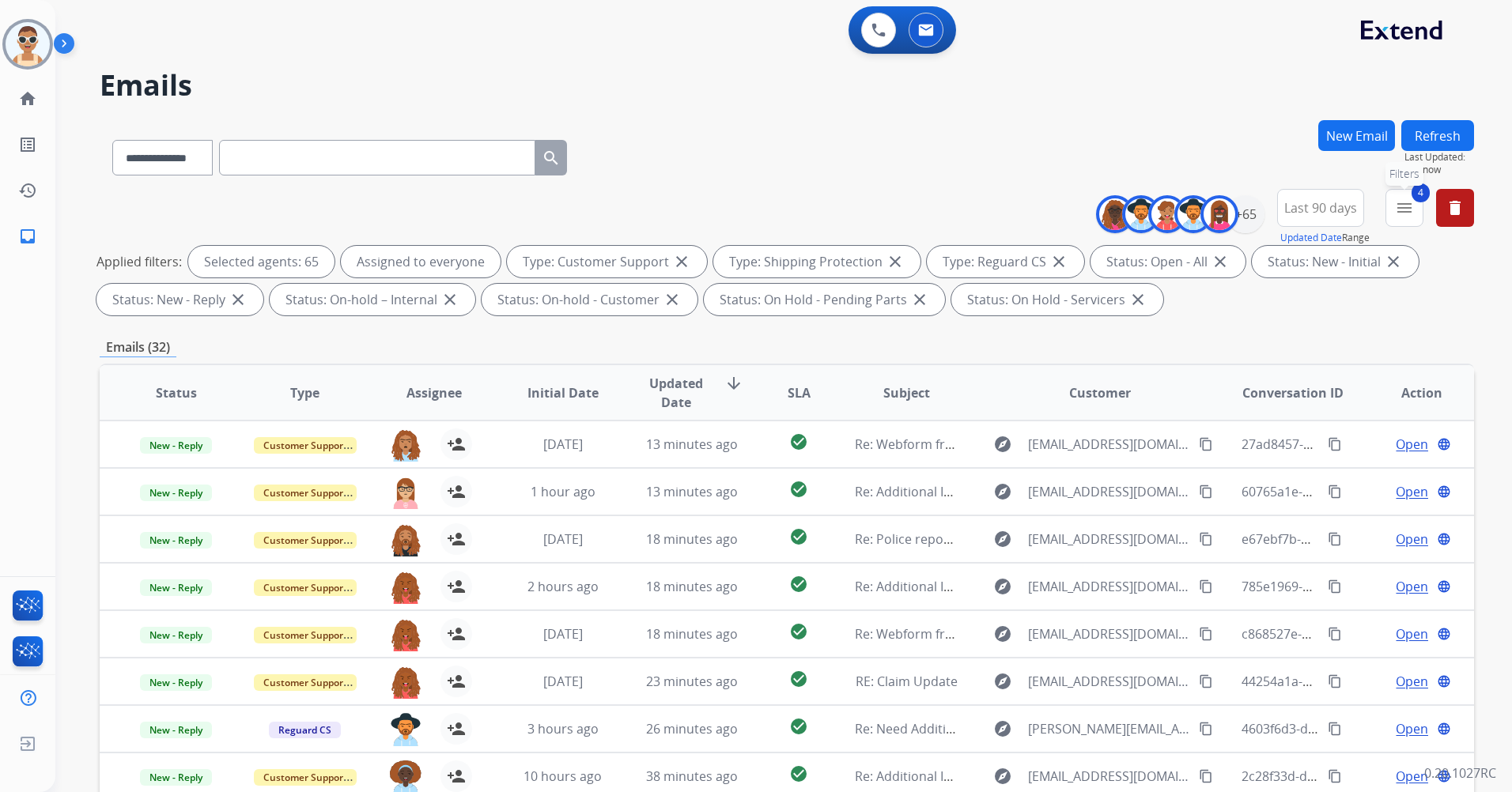
click at [1399, 202] on mat-icon "menu" at bounding box center [1404, 208] width 19 height 19
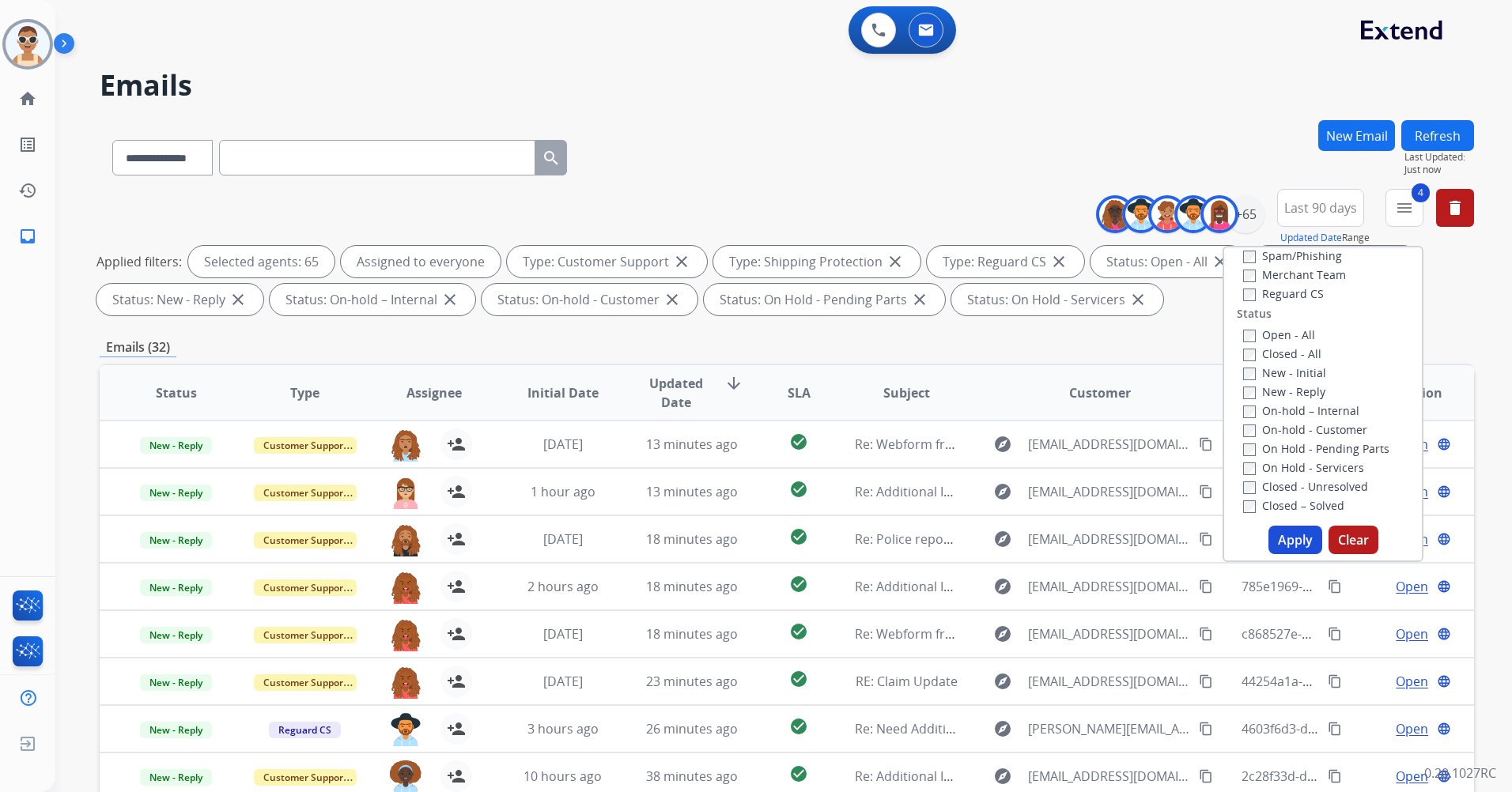
scroll to position [316, 0]
click at [1277, 449] on label "Past SLA" at bounding box center [1274, 450] width 63 height 15
click at [1277, 463] on label "Critical" at bounding box center [1271, 469] width 56 height 15
click at [1289, 531] on button "Apply" at bounding box center [1295, 539] width 54 height 28
